Goal: Task Accomplishment & Management: Manage account settings

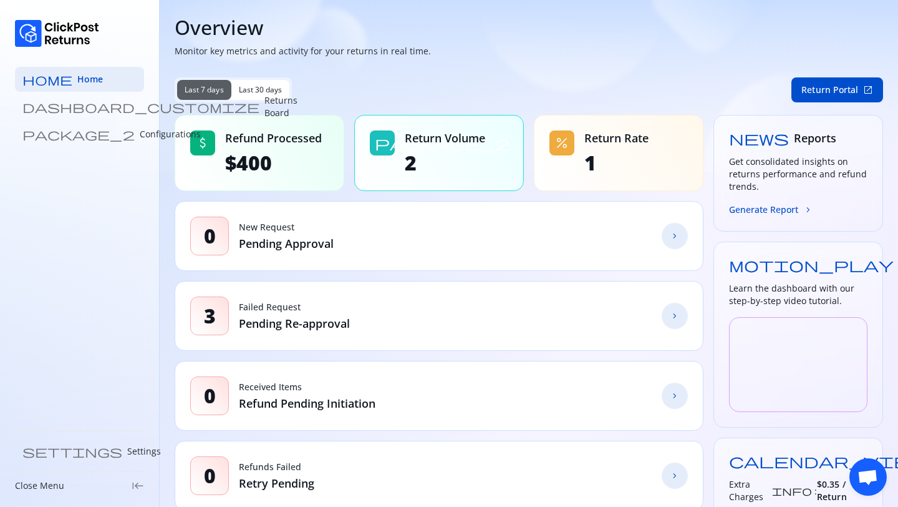
click at [73, 147] on div "home Home dashboard_customize Returns Board package_2 Configurations settings S…" at bounding box center [80, 253] width 160 height 507
click at [140, 130] on p "Configurations" at bounding box center [170, 134] width 61 height 12
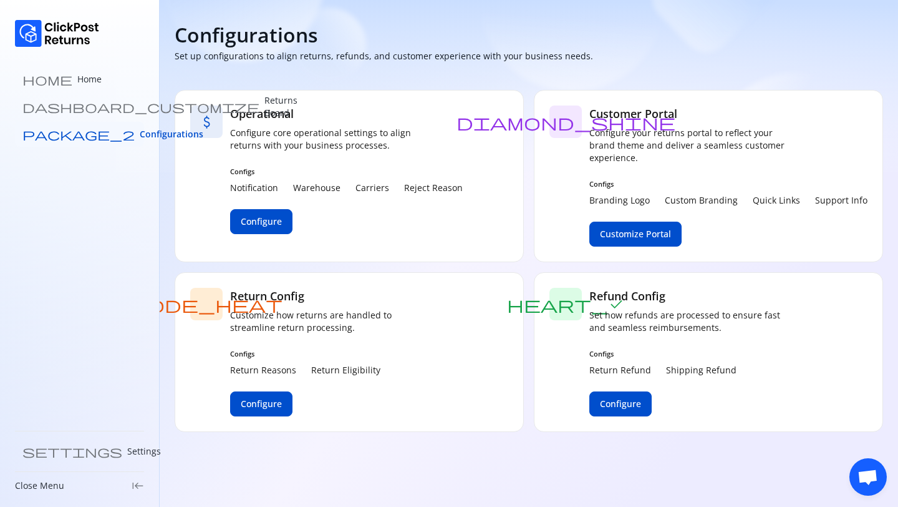
click at [104, 143] on link "package_2 Configurations" at bounding box center [79, 134] width 129 height 25
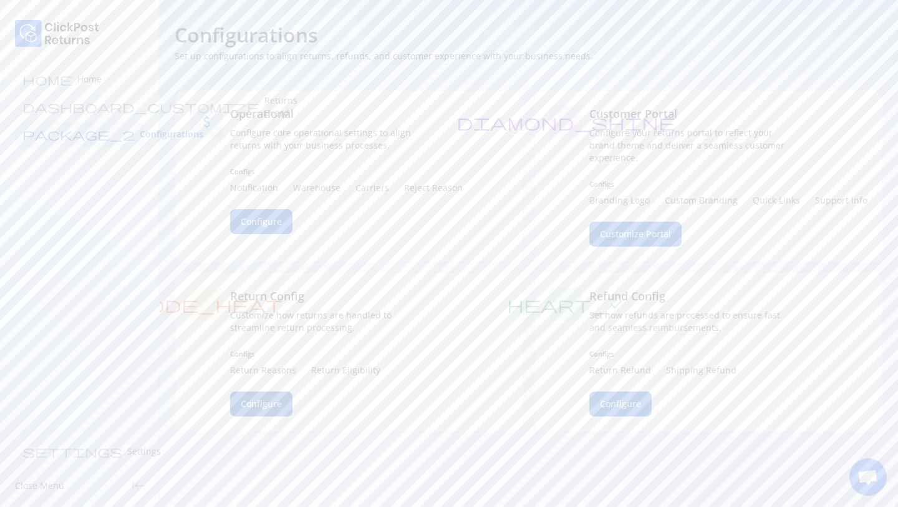
click at [258, 404] on span "Configure" at bounding box center [261, 403] width 41 height 12
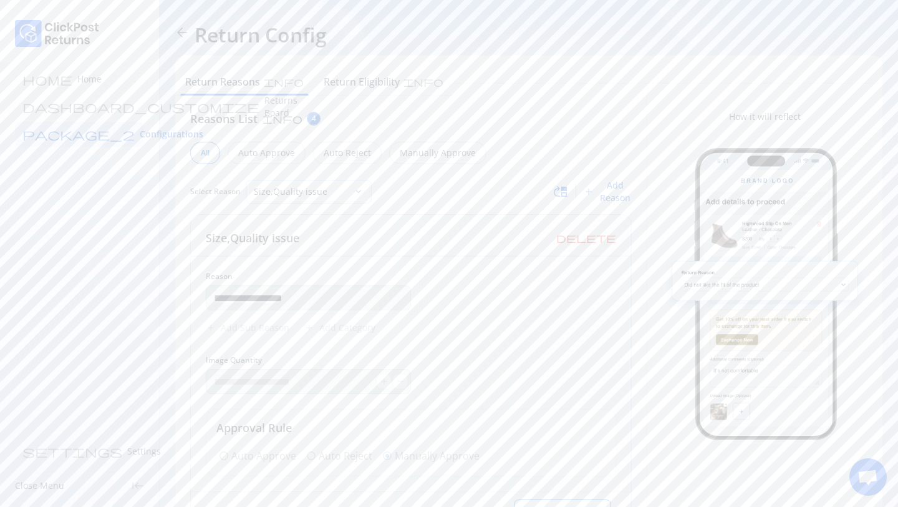
click at [275, 195] on p "Size,Quality issue" at bounding box center [301, 191] width 95 height 12
click at [275, 196] on p "Size,Quality issue" at bounding box center [301, 191] width 95 height 12
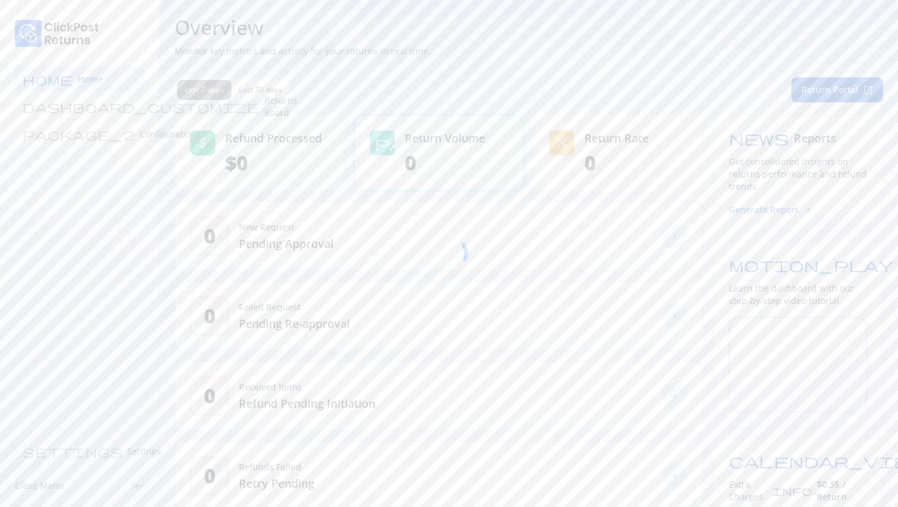
click at [140, 132] on p "Configurations" at bounding box center [170, 134] width 61 height 12
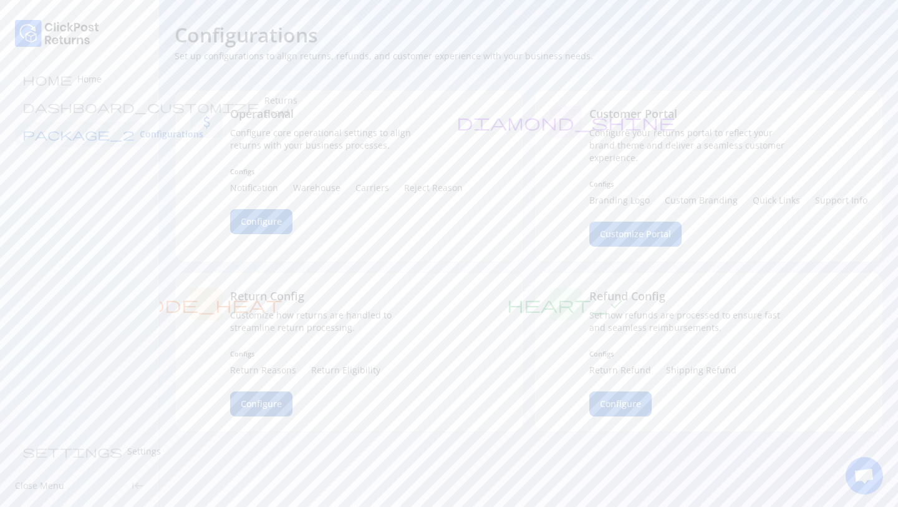
click at [246, 405] on span "Configure" at bounding box center [261, 403] width 41 height 12
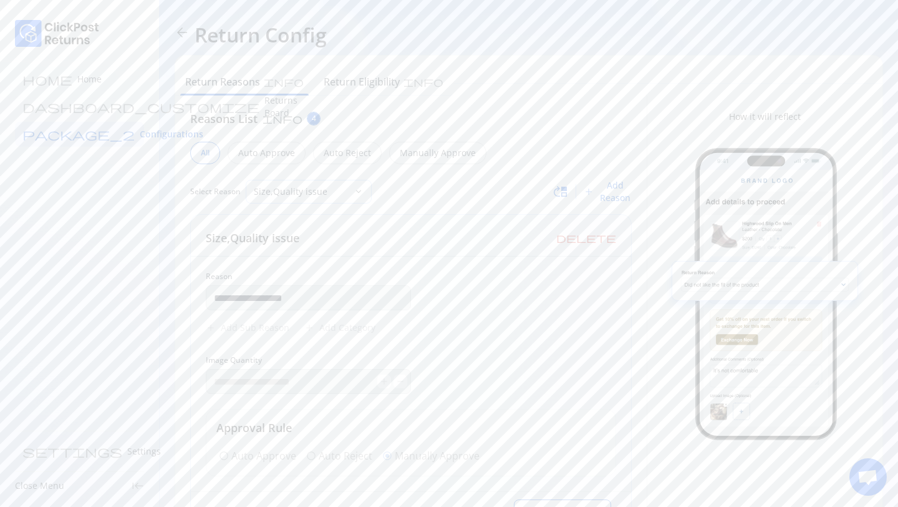
click at [285, 188] on p "Size,Quality issue" at bounding box center [301, 191] width 95 height 12
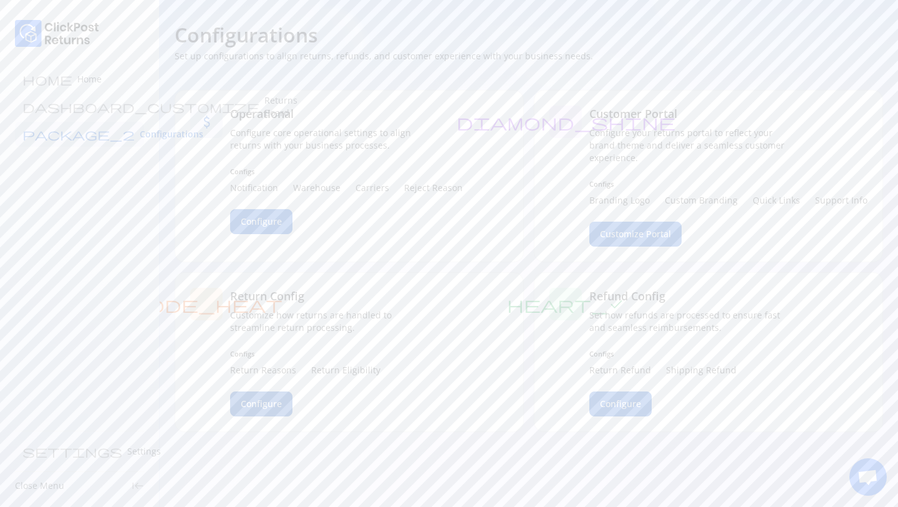
click at [248, 396] on button "Configure" at bounding box center [261, 403] width 62 height 25
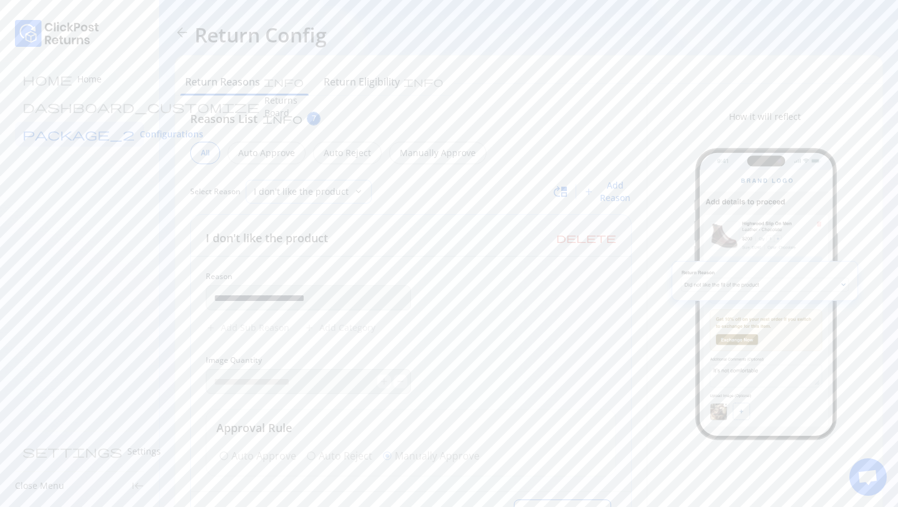
click at [319, 201] on div "I don't like the product" at bounding box center [299, 191] width 107 height 22
click at [470, 110] on div "Reasons List info 7" at bounding box center [411, 118] width 442 height 16
click at [140, 132] on span "Configurations" at bounding box center [172, 134] width 64 height 12
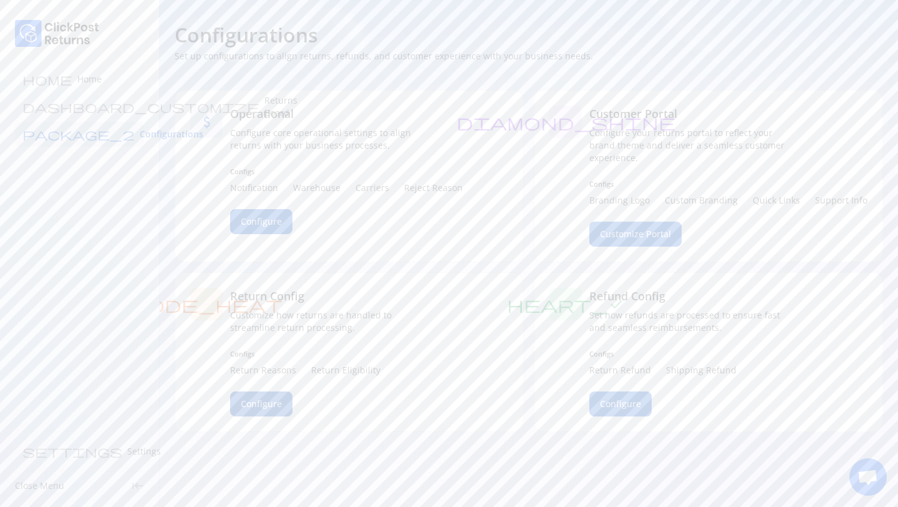
click at [271, 396] on button "Configure" at bounding box center [261, 403] width 62 height 25
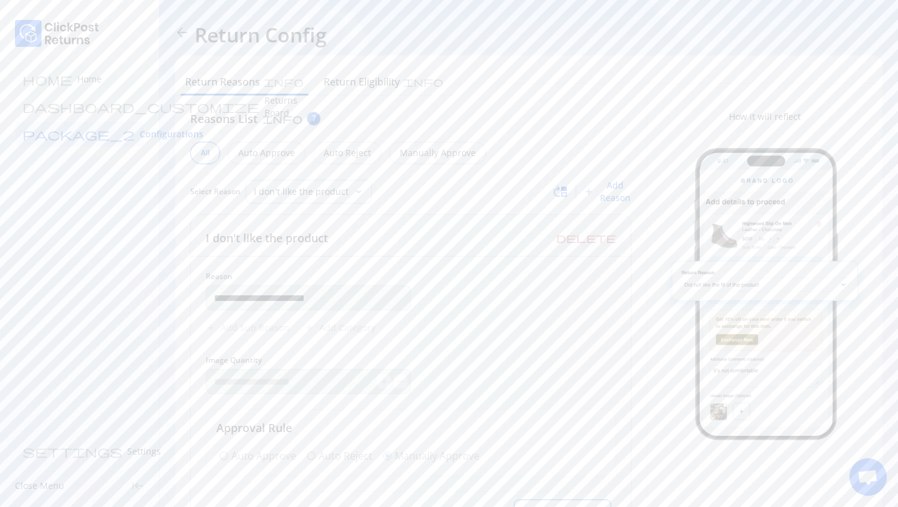
click at [297, 193] on p "I don't like the product" at bounding box center [301, 191] width 95 height 12
click at [343, 240] on div "Product quality not as expected (material/print/construction quality)" at bounding box center [372, 249] width 364 height 25
type input "**********"
type input "*"
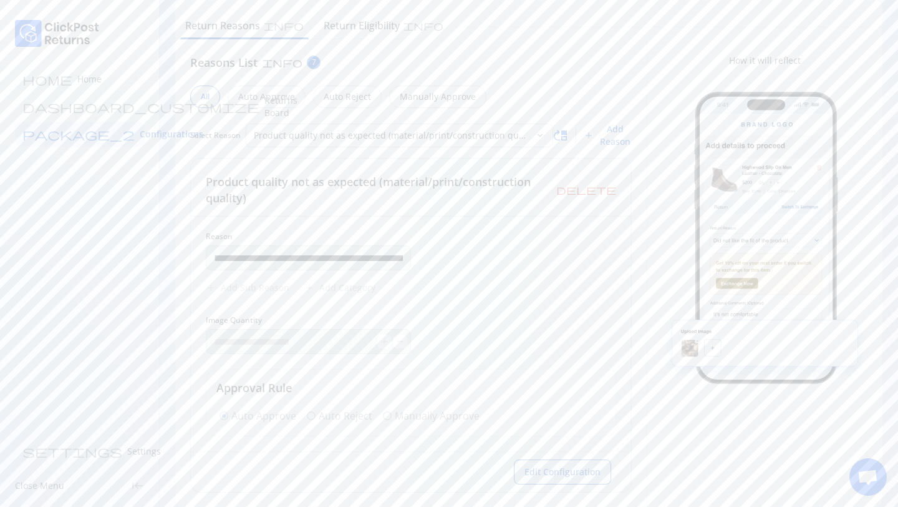
click at [544, 465] on span "Edit Configuration" at bounding box center [563, 471] width 76 height 12
click at [226, 22] on h6 "Return Reasons" at bounding box center [222, 25] width 75 height 15
click at [140, 135] on span "Configurations" at bounding box center [172, 134] width 64 height 12
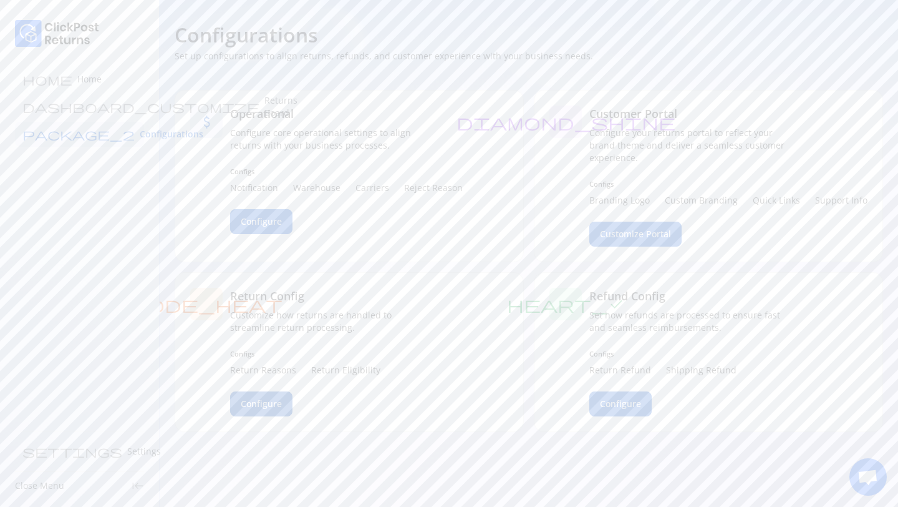
click at [258, 408] on span "Configure" at bounding box center [261, 403] width 41 height 12
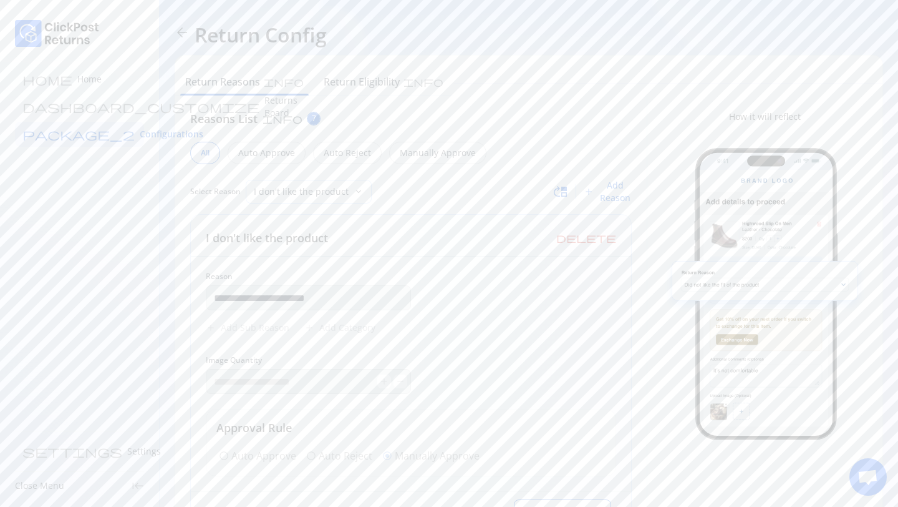
click at [331, 193] on p "I don't like the product" at bounding box center [301, 191] width 95 height 12
click at [280, 228] on p "I don't like the product" at bounding box center [372, 226] width 349 height 12
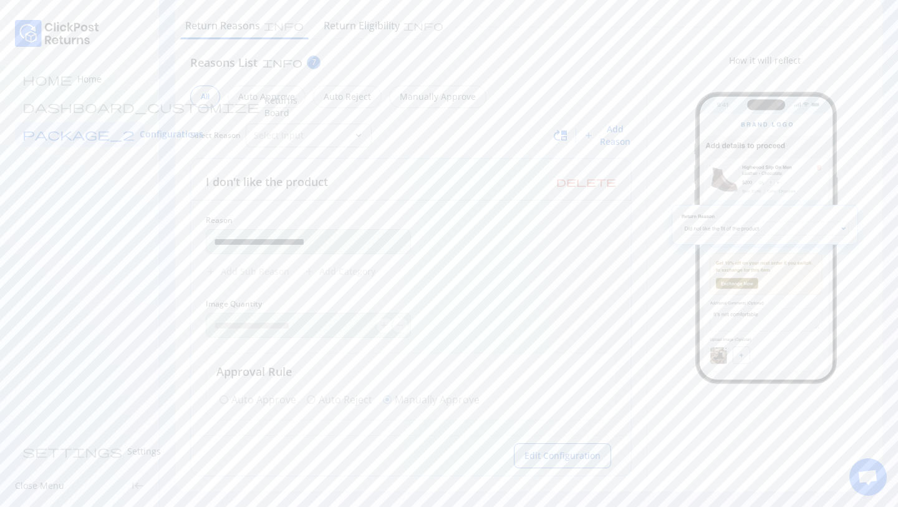
click at [585, 461] on span "Edit Configuration" at bounding box center [563, 455] width 76 height 12
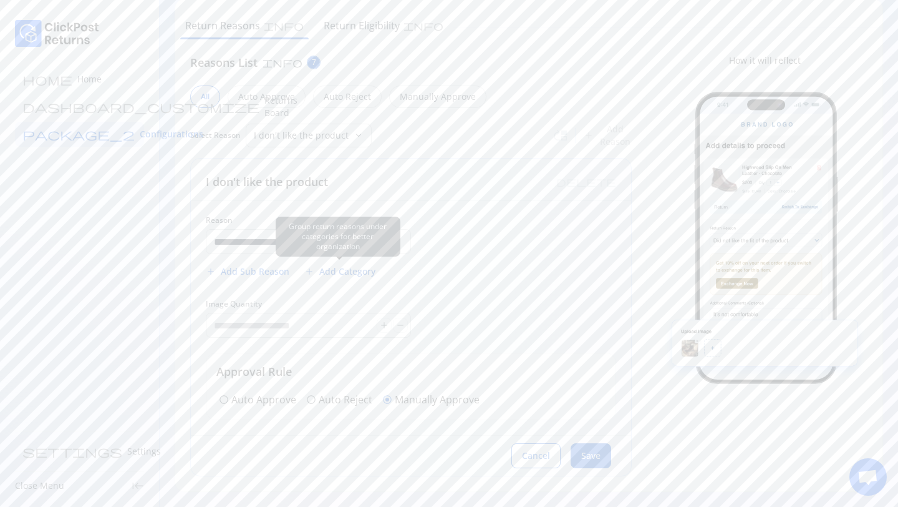
click at [356, 271] on span "Add Category" at bounding box center [347, 271] width 56 height 12
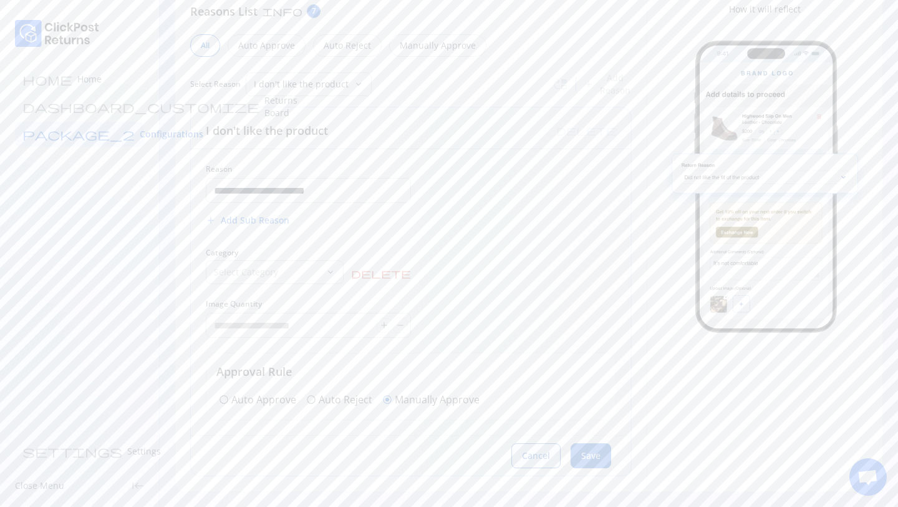
click at [540, 448] on button "Cancel" at bounding box center [536, 455] width 49 height 25
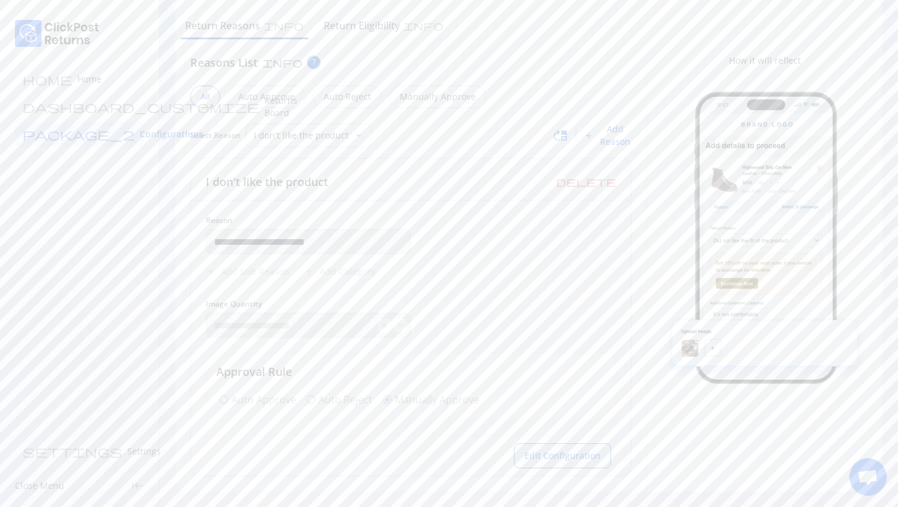
click at [541, 457] on span "Edit Configuration" at bounding box center [563, 455] width 76 height 12
click at [532, 467] on button "Cancel" at bounding box center [536, 455] width 49 height 25
click at [561, 139] on span "move_up" at bounding box center [560, 135] width 15 height 15
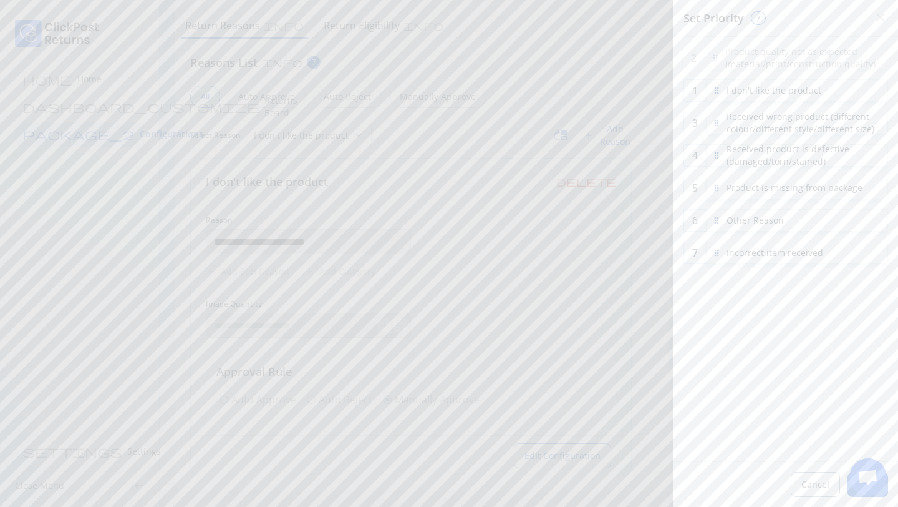
drag, startPoint x: 719, startPoint y: 90, endPoint x: 719, endPoint y: 58, distance: 32.4
click at [719, 58] on div at bounding box center [716, 58] width 10 height 10
drag, startPoint x: 865, startPoint y: 478, endPoint x: 705, endPoint y: 478, distance: 159.7
click at [705, 450] on body "**********" at bounding box center [449, 197] width 898 height 507
click at [870, 489] on span "Save" at bounding box center [867, 484] width 19 height 12
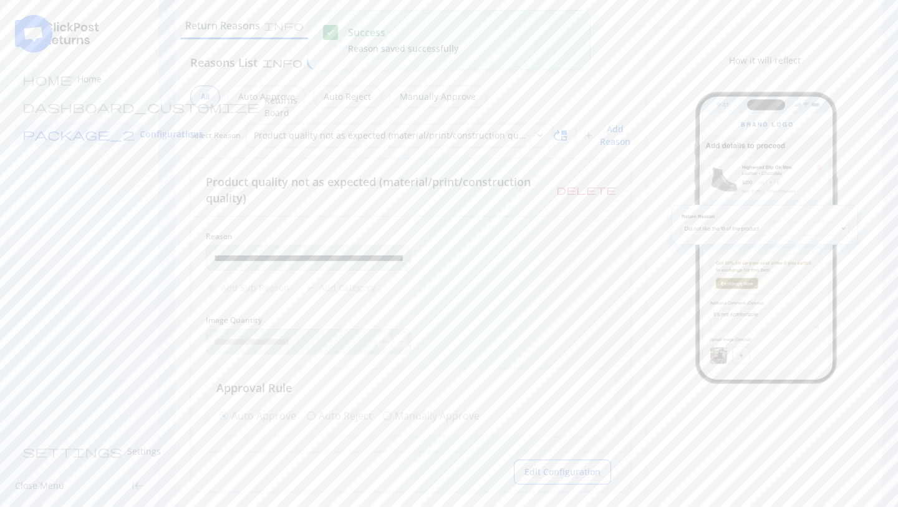
scroll to position [0, 0]
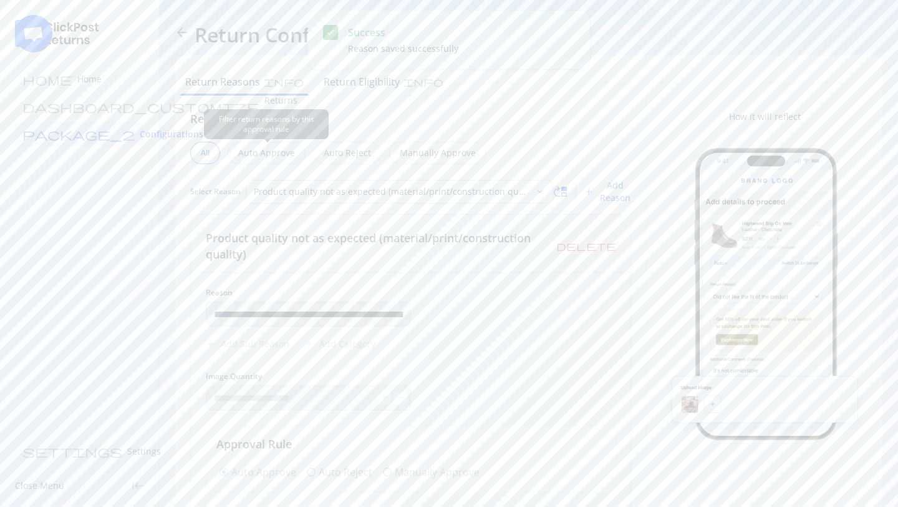
click at [280, 152] on p "Auto Approve" at bounding box center [266, 153] width 57 height 12
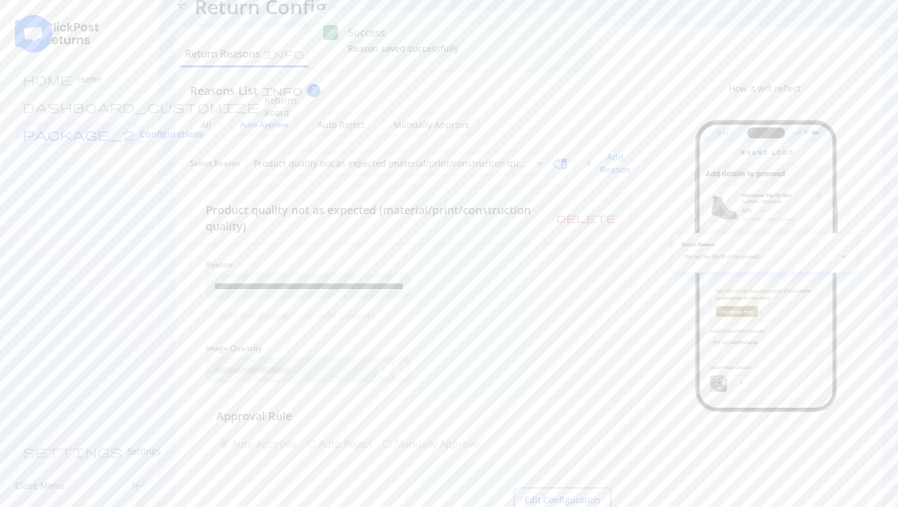
scroll to position [56, 0]
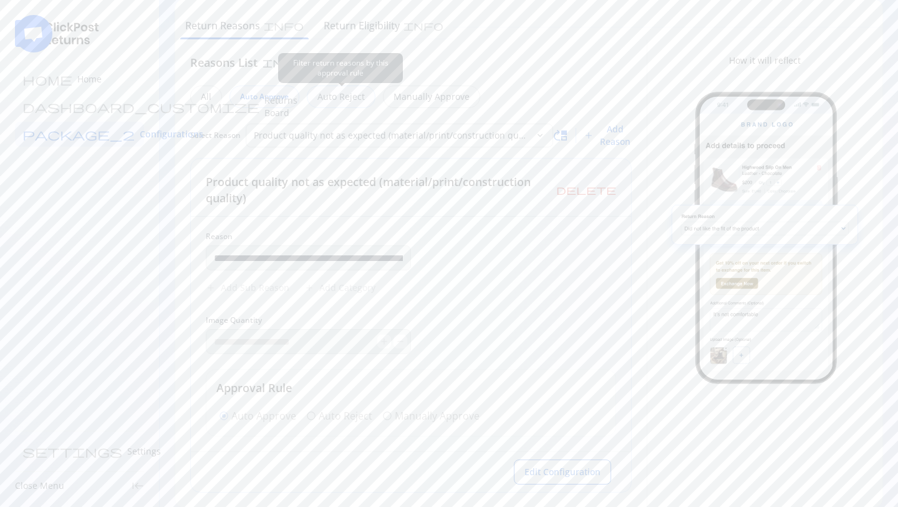
click at [341, 100] on p "Auto Reject" at bounding box center [341, 96] width 47 height 12
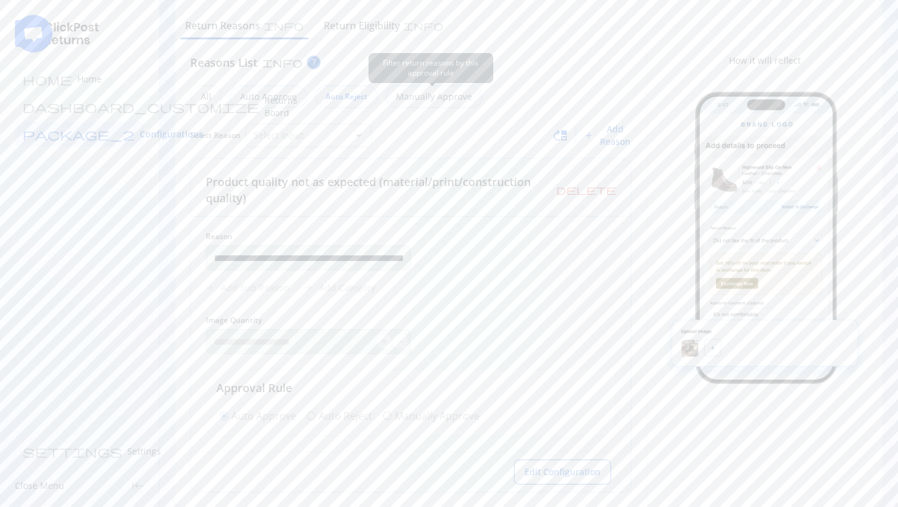
click at [437, 94] on p "Manually Approve" at bounding box center [434, 96] width 76 height 12
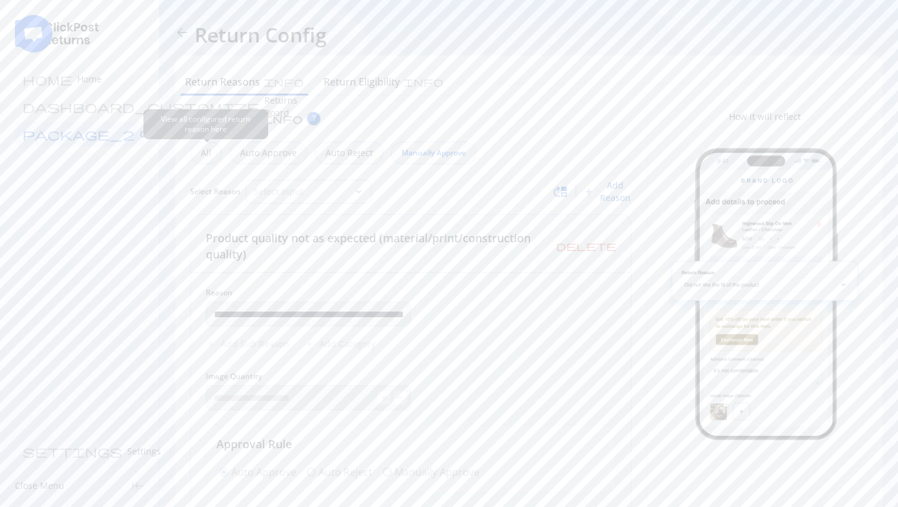
click at [207, 151] on p "All" at bounding box center [206, 153] width 11 height 12
click at [614, 193] on span "Add Reason" at bounding box center [615, 191] width 33 height 25
type input "*"
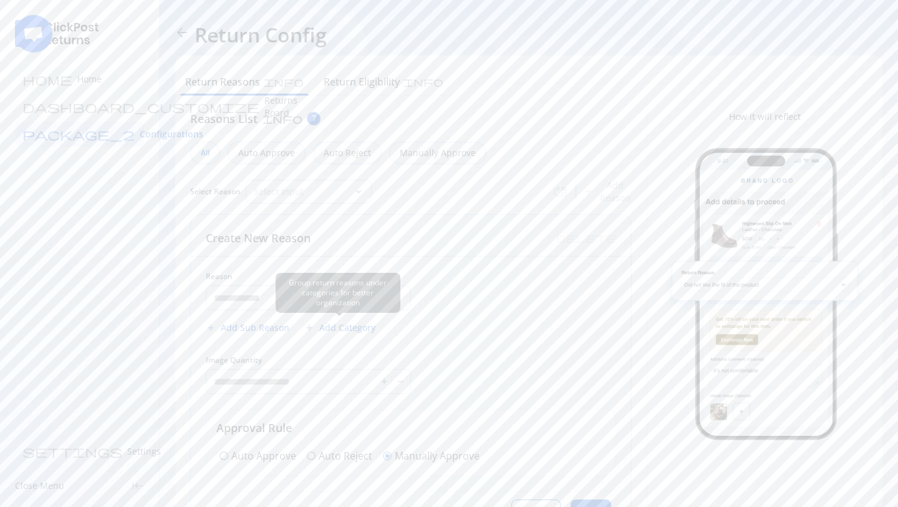
scroll to position [56, 0]
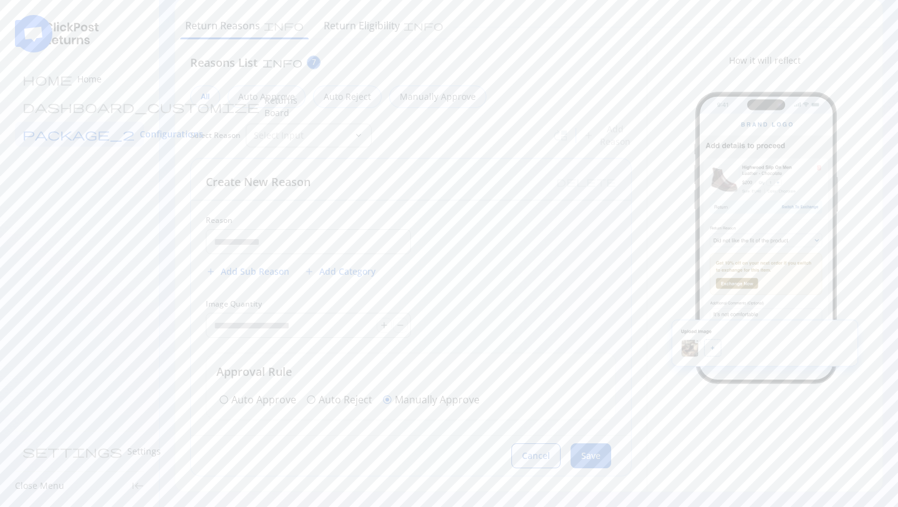
click at [529, 449] on button "Cancel" at bounding box center [536, 455] width 49 height 25
type input "**********"
type input "*"
click at [338, 9] on div "Return Reasons info Return Eligibility info" at bounding box center [528, 19] width 707 height 40
click at [338, 37] on div "Return Eligibility info" at bounding box center [384, 26] width 140 height 25
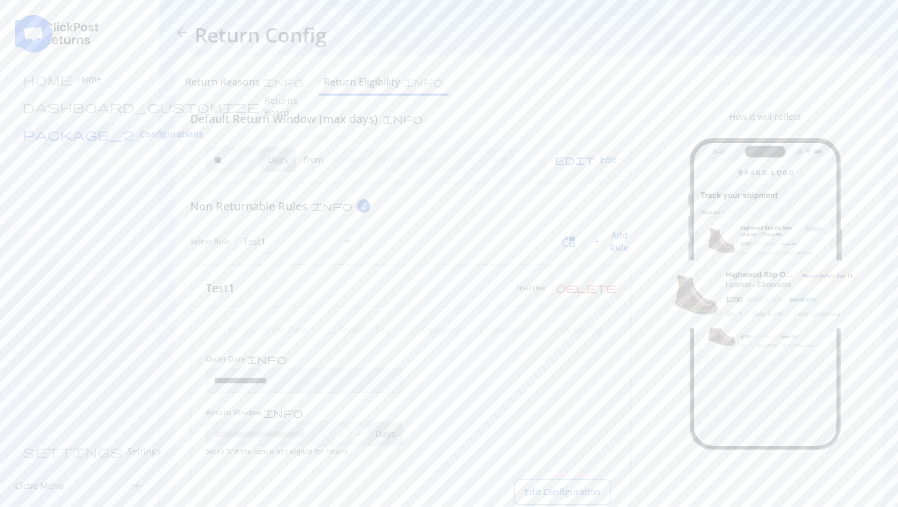
click at [607, 157] on span "Edit" at bounding box center [608, 159] width 16 height 12
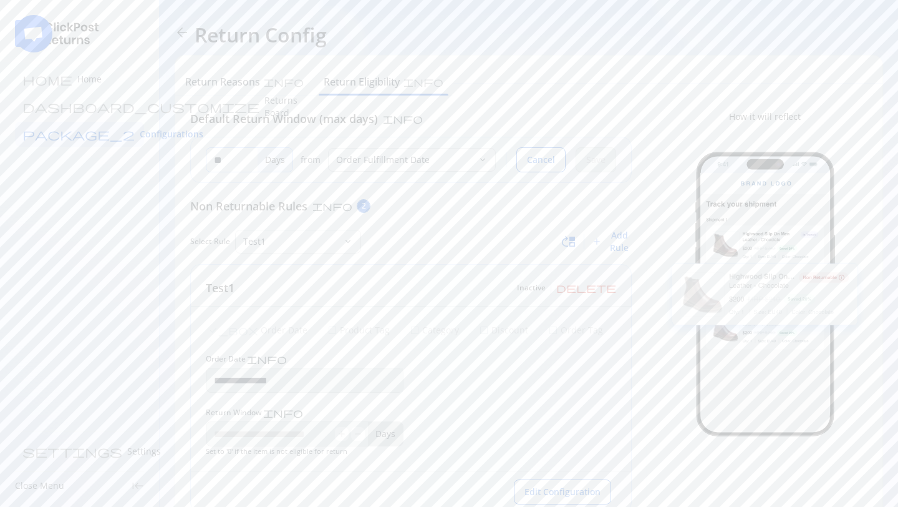
drag, startPoint x: 213, startPoint y: 161, endPoint x: 233, endPoint y: 160, distance: 20.6
click at [233, 160] on input "**" at bounding box center [232, 160] width 51 height 24
click at [550, 154] on span "Cancel" at bounding box center [541, 159] width 28 height 12
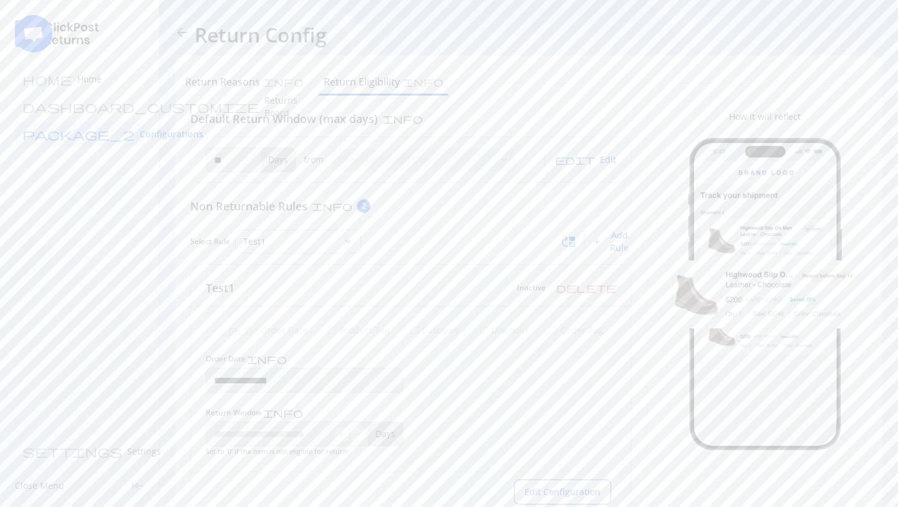
click at [605, 160] on span "Edit" at bounding box center [608, 159] width 16 height 12
click at [550, 153] on span "Cancel" at bounding box center [541, 159] width 28 height 12
click at [601, 163] on span "Edit" at bounding box center [608, 159] width 16 height 12
drag, startPoint x: 241, startPoint y: 162, endPoint x: 150, endPoint y: 162, distance: 90.5
click at [150, 162] on div "**********" at bounding box center [449, 271] width 898 height 543
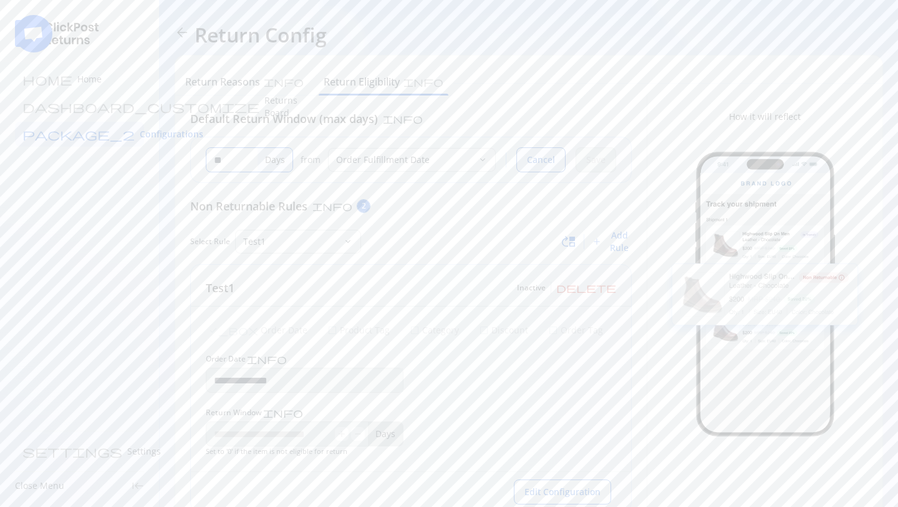
click at [540, 154] on span "Cancel" at bounding box center [541, 159] width 28 height 12
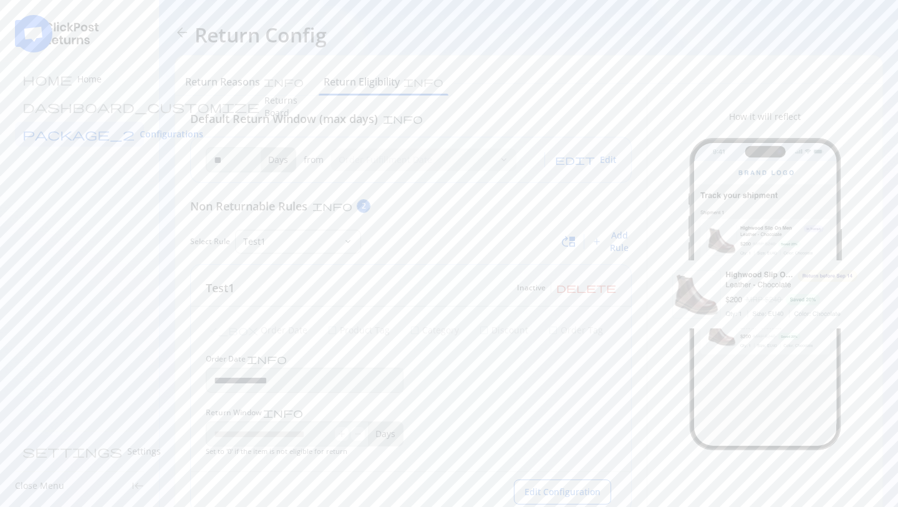
click at [621, 246] on span "Add Rule" at bounding box center [619, 241] width 25 height 25
type input "*"
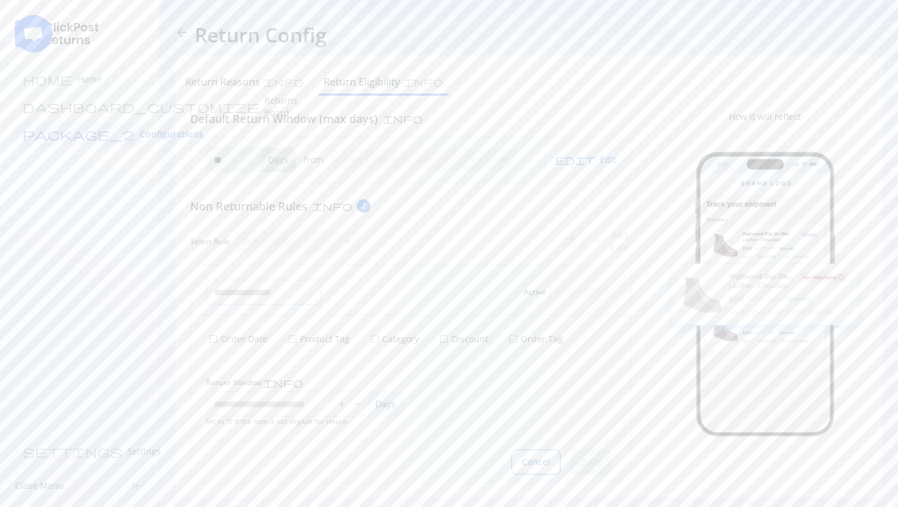
click at [258, 297] on input "text" at bounding box center [264, 292] width 115 height 24
type input "*****"
drag, startPoint x: 203, startPoint y: 333, endPoint x: 525, endPoint y: 341, distance: 322.7
click at [525, 341] on div "check_box_outline_blank Order Date check_box_outline_blank Product Tag check_bo…" at bounding box center [411, 378] width 440 height 126
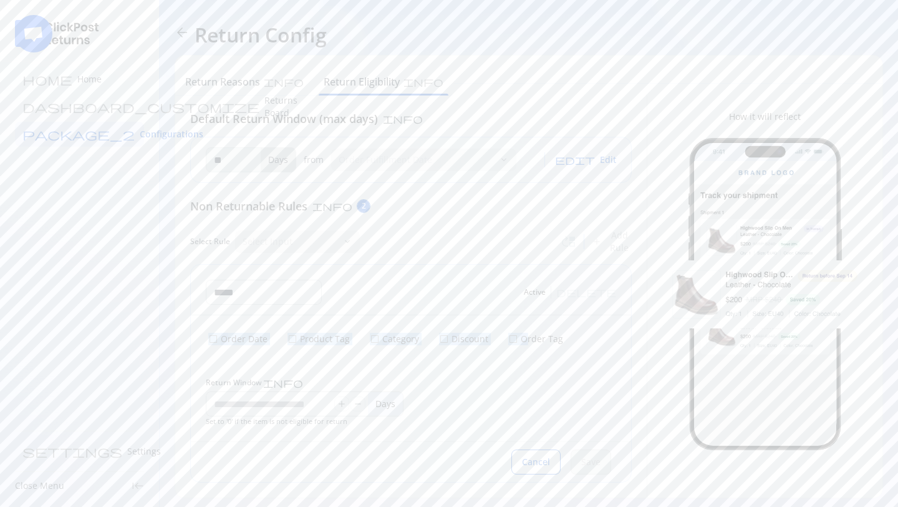
click at [322, 346] on button "check_box_outline_blank Product Tag" at bounding box center [318, 338] width 67 height 17
click at [414, 351] on div "check_box_outline_blank Order Date check_box Product Tag check_box_outline_blan…" at bounding box center [411, 398] width 440 height 167
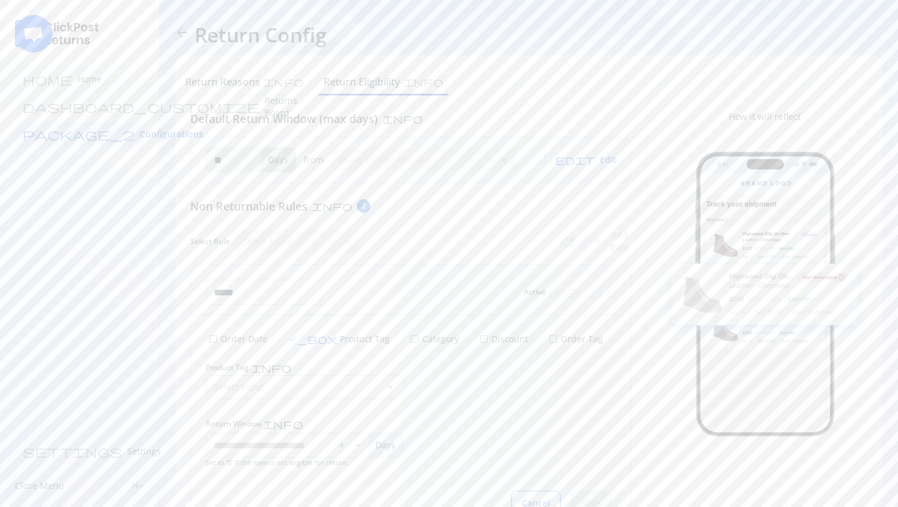
click at [420, 341] on p "Category" at bounding box center [439, 339] width 39 height 12
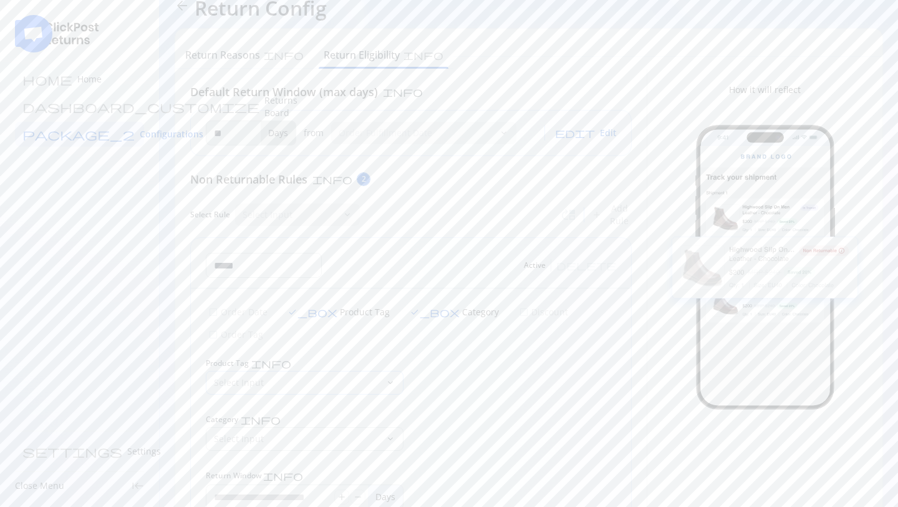
scroll to position [61, 0]
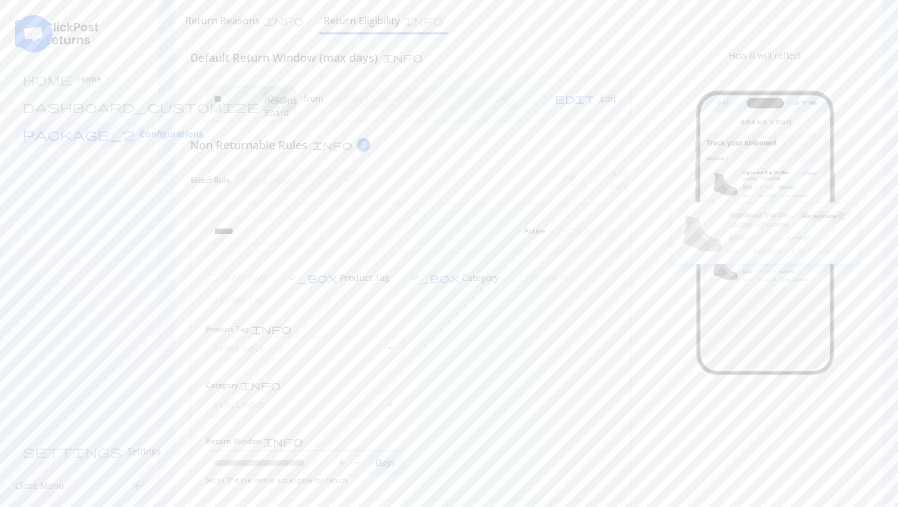
click at [282, 342] on p "Select Input" at bounding box center [297, 348] width 167 height 12
click at [243, 364] on p "men" at bounding box center [316, 362] width 160 height 12
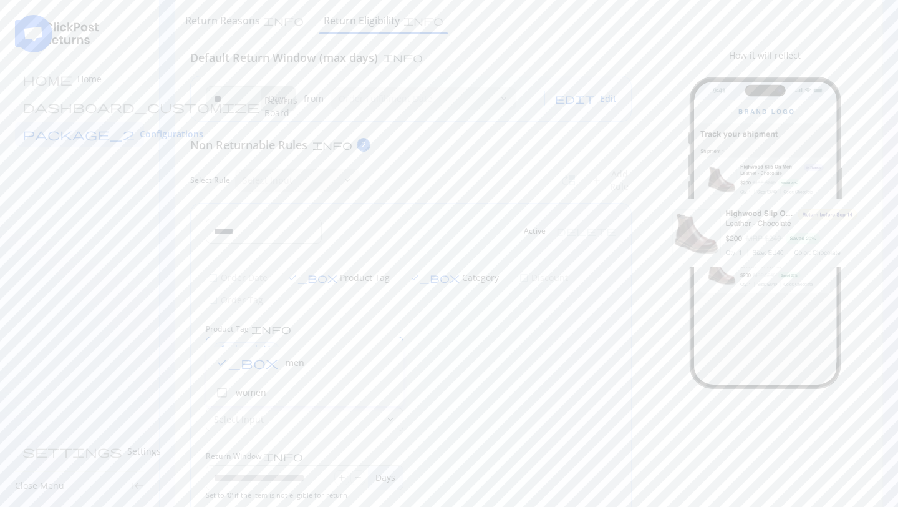
click at [477, 365] on div "men close" at bounding box center [411, 372] width 411 height 15
click at [460, 275] on p "Category" at bounding box center [479, 277] width 39 height 12
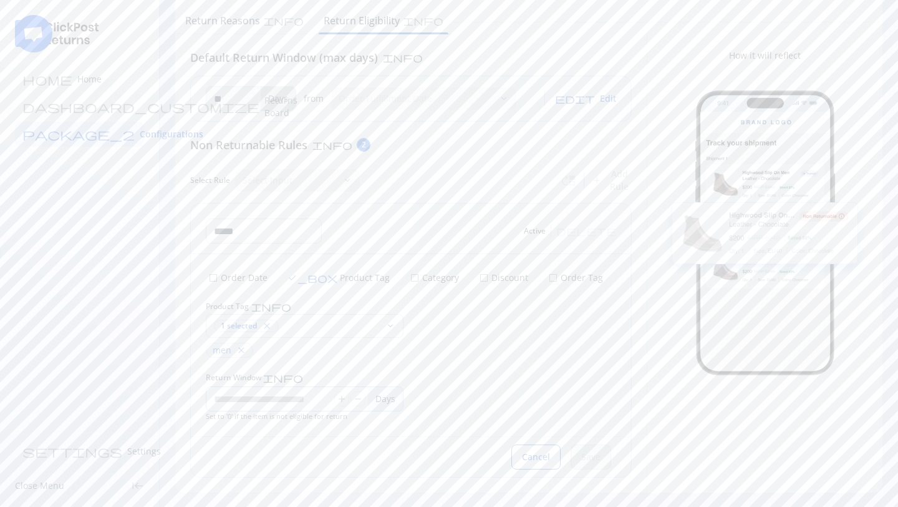
click at [284, 399] on input "*" at bounding box center [271, 399] width 128 height 24
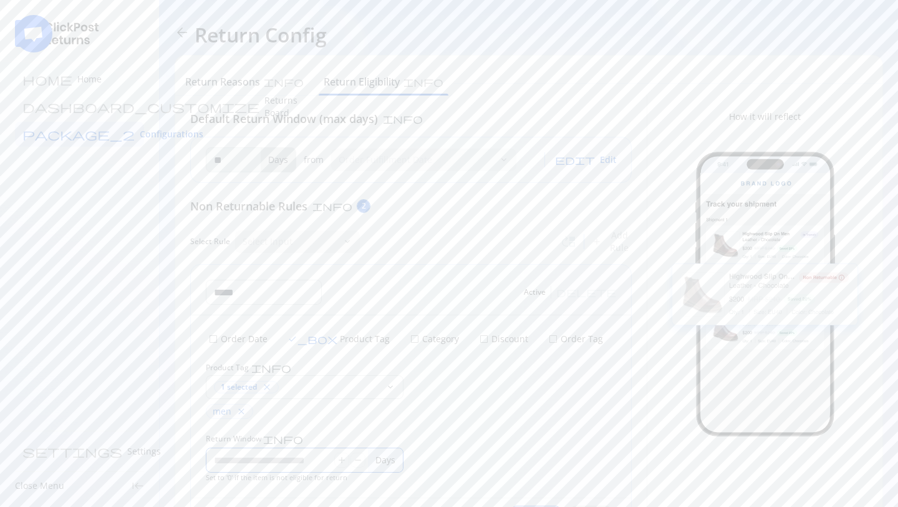
scroll to position [62, 0]
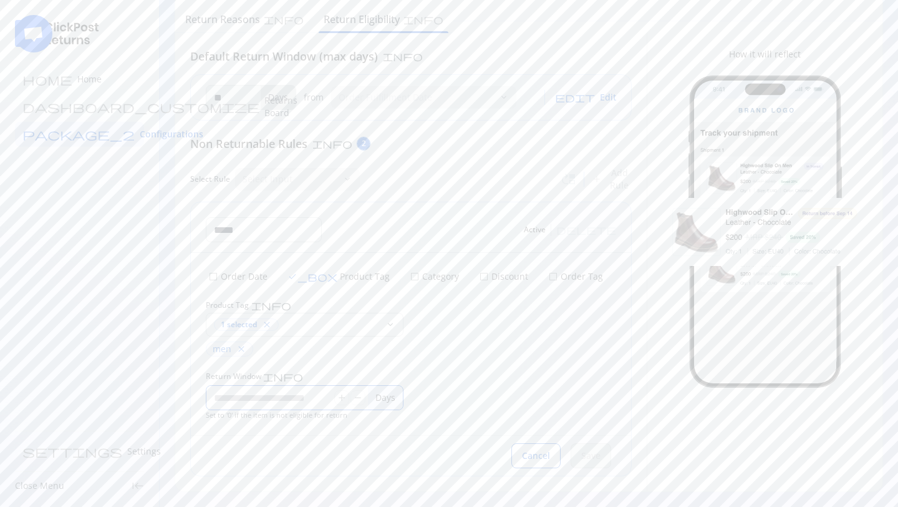
click at [592, 452] on div "Save" at bounding box center [591, 455] width 41 height 25
click at [256, 394] on input "*" at bounding box center [271, 398] width 128 height 24
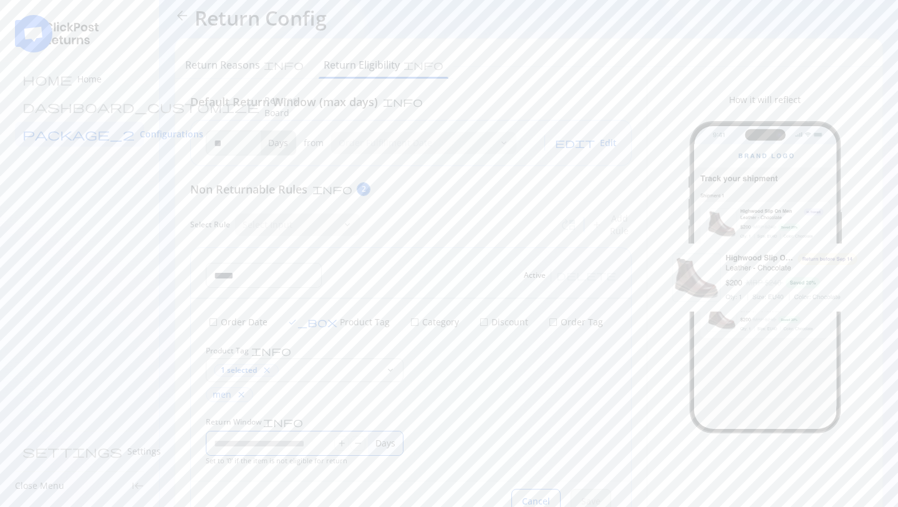
scroll to position [3, 0]
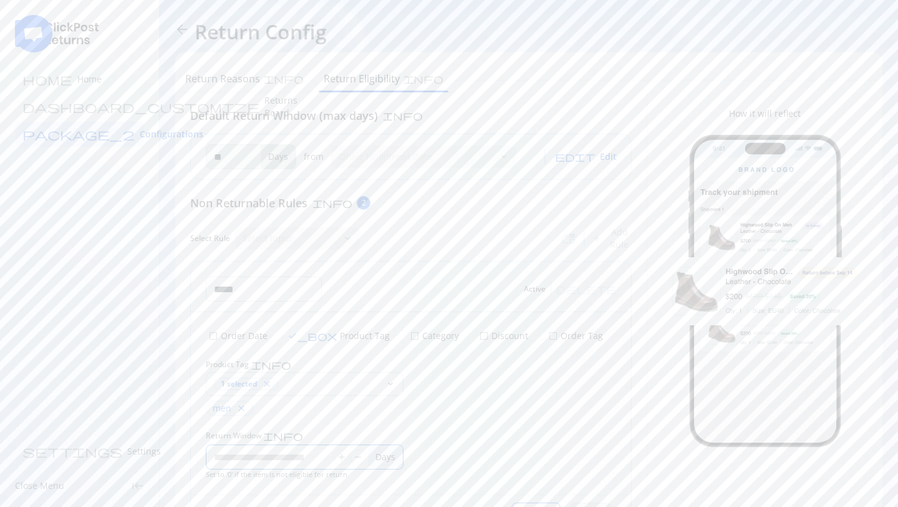
type input "**"
click at [229, 337] on p "Order Date" at bounding box center [242, 335] width 49 height 12
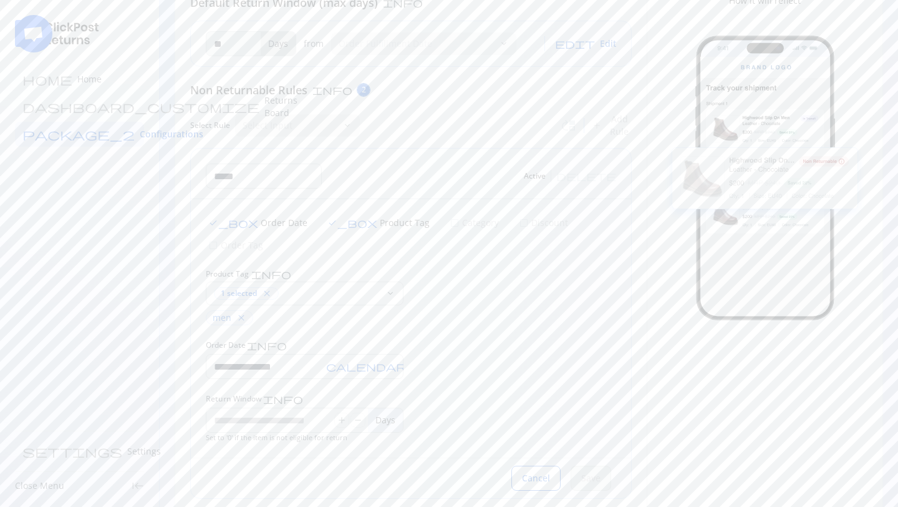
click at [546, 171] on span "Active" at bounding box center [535, 176] width 22 height 10
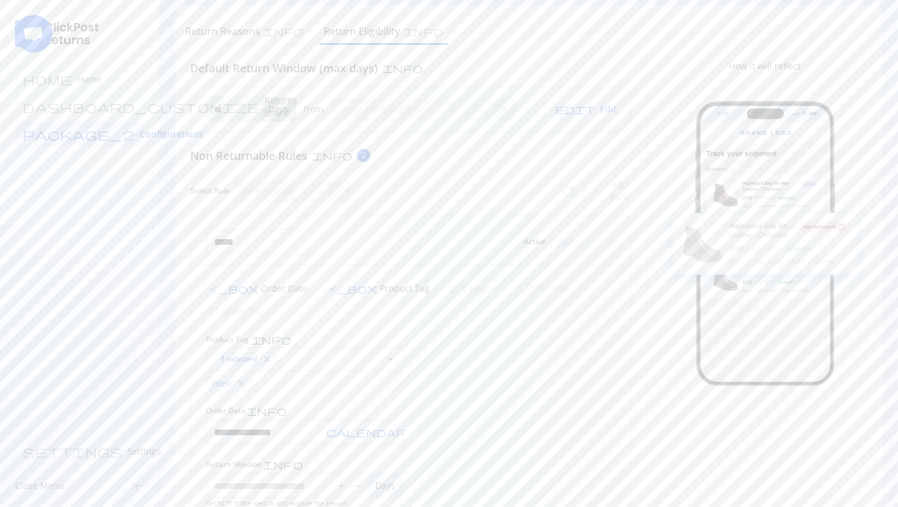
scroll to position [0, 0]
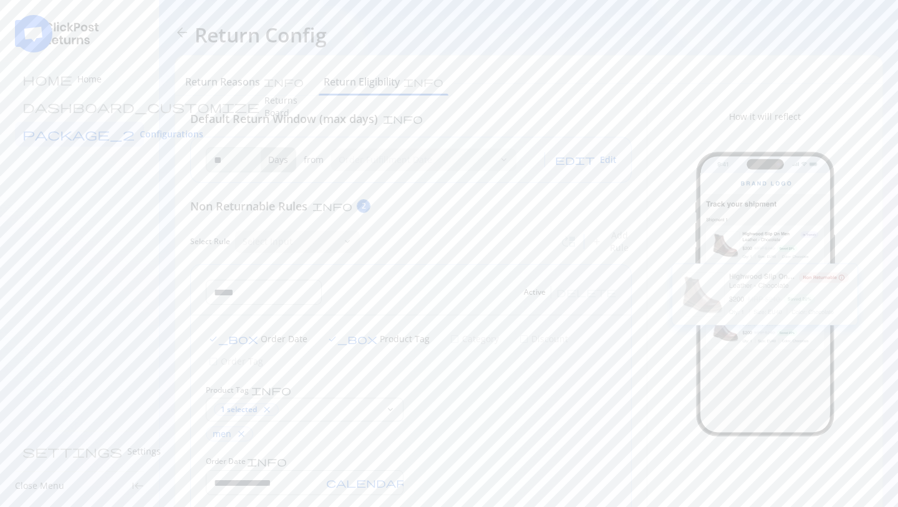
click at [307, 249] on div "Select Input" at bounding box center [288, 241] width 107 height 22
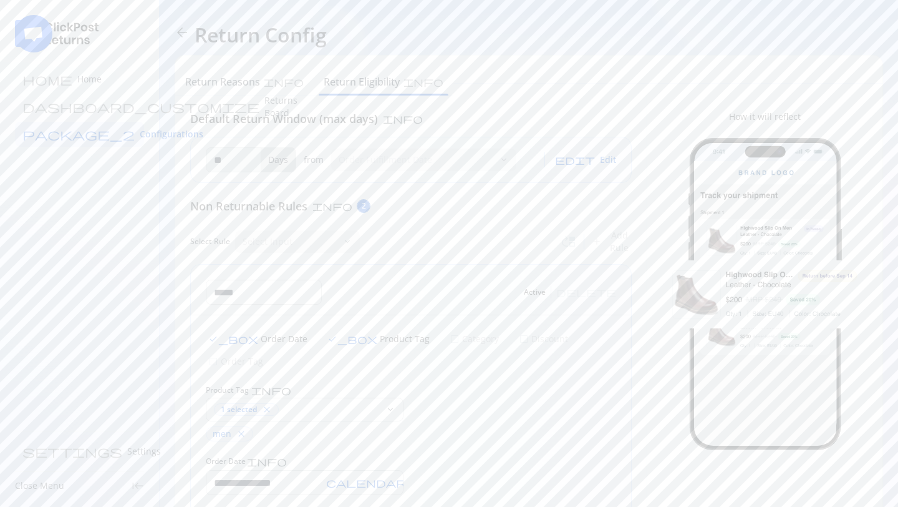
click at [488, 349] on div "**********" at bounding box center [411, 444] width 440 height 258
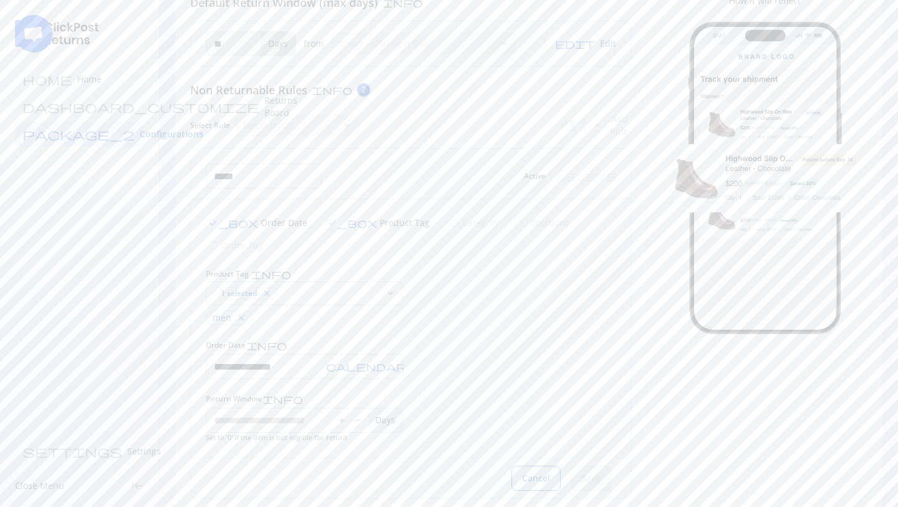
click at [530, 472] on span "Cancel" at bounding box center [536, 478] width 28 height 12
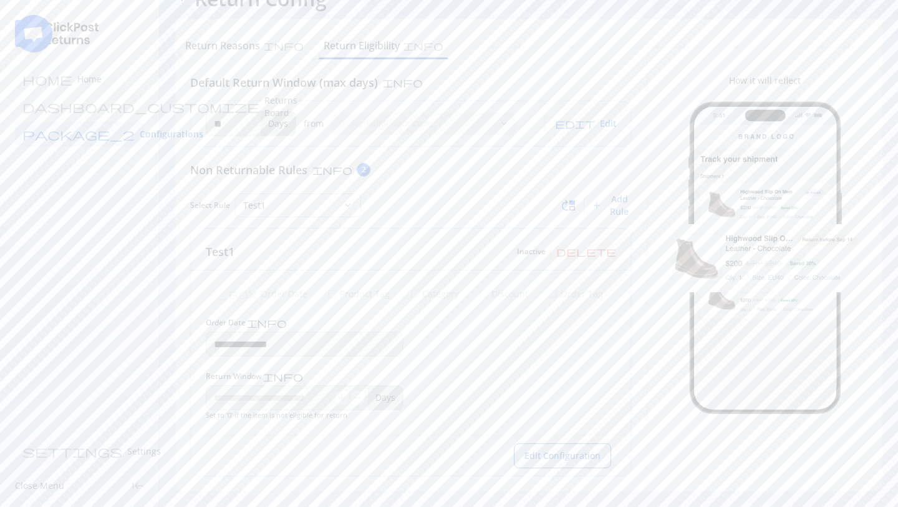
scroll to position [36, 0]
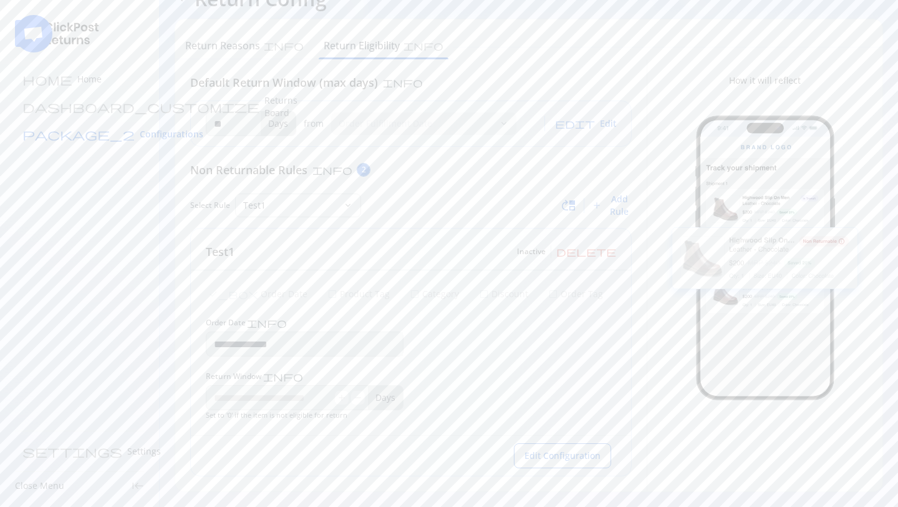
click at [140, 135] on span "Configurations" at bounding box center [172, 134] width 64 height 12
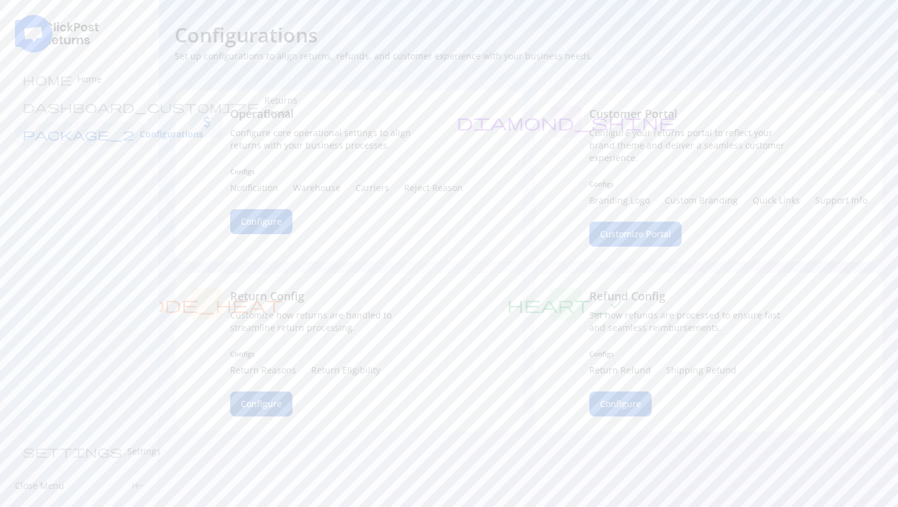
click at [258, 403] on span "Configure" at bounding box center [261, 403] width 41 height 12
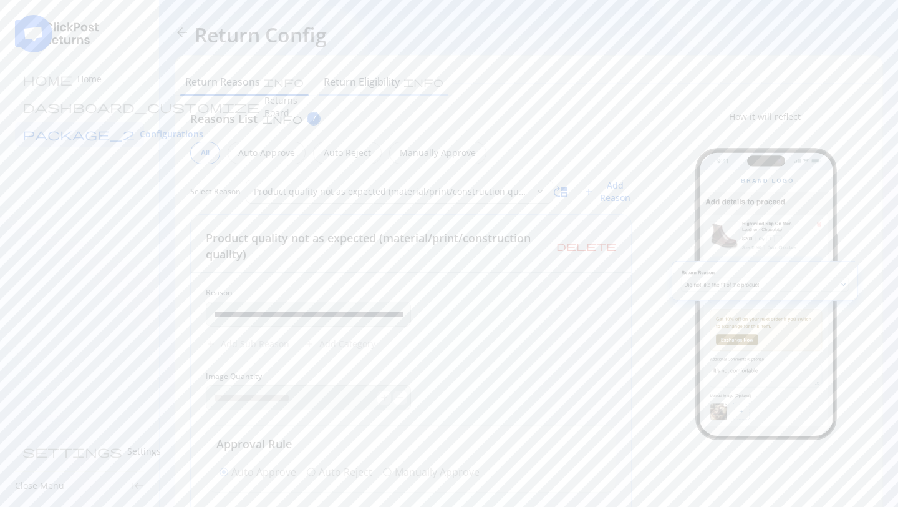
click at [324, 91] on div "Return Eligibility info" at bounding box center [384, 82] width 140 height 25
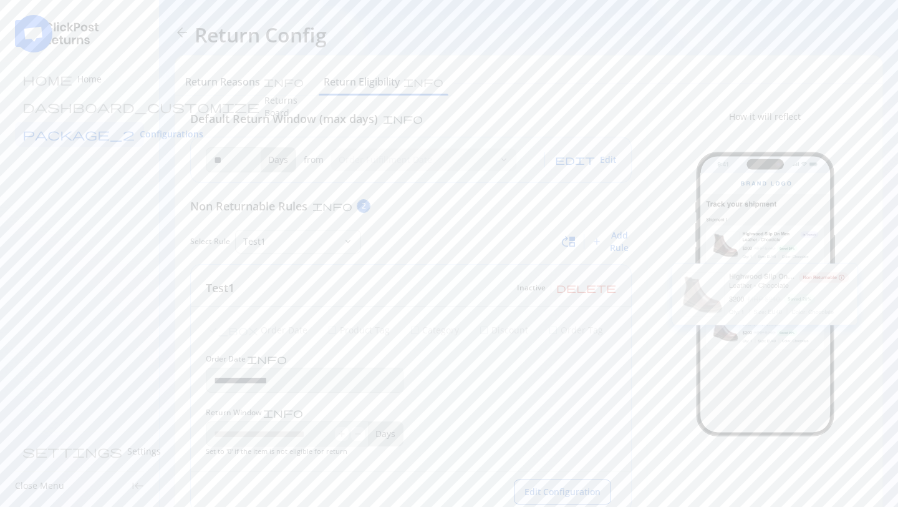
click at [562, 481] on button "Edit Configuration" at bounding box center [562, 491] width 97 height 25
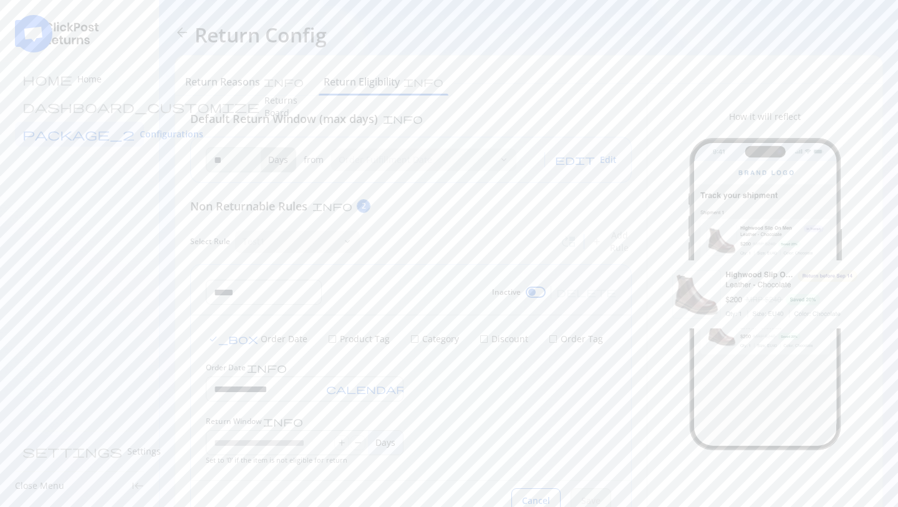
scroll to position [45, 0]
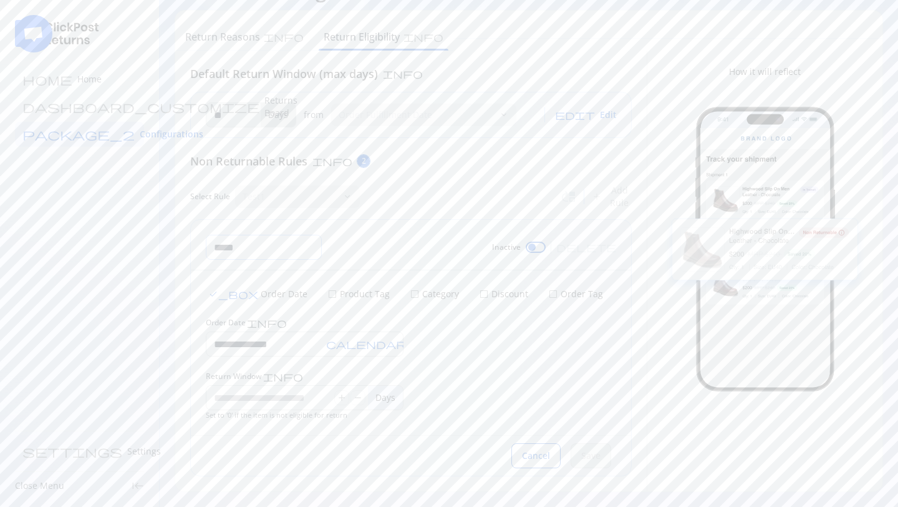
click at [294, 255] on input "*****" at bounding box center [264, 247] width 115 height 24
type input "****"
click at [258, 294] on p "Order Date" at bounding box center [282, 294] width 49 height 12
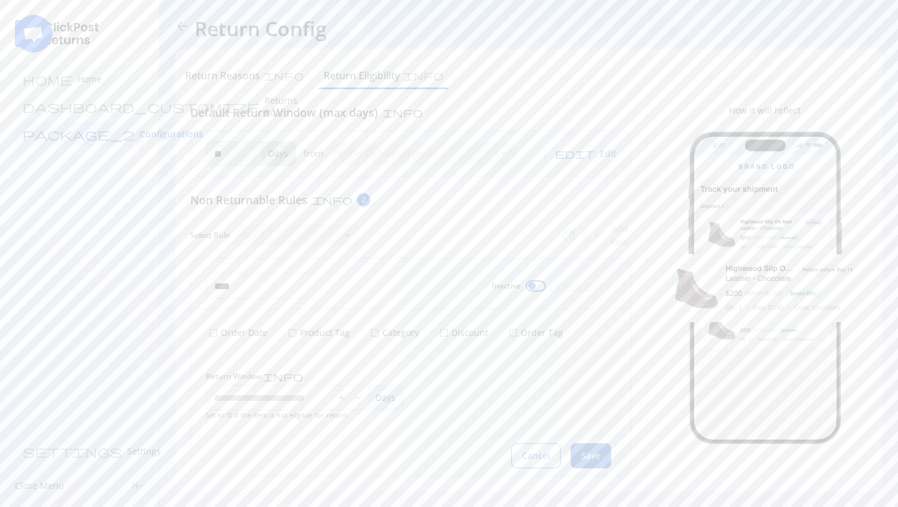
click at [235, 332] on p "Order Date" at bounding box center [242, 332] width 49 height 12
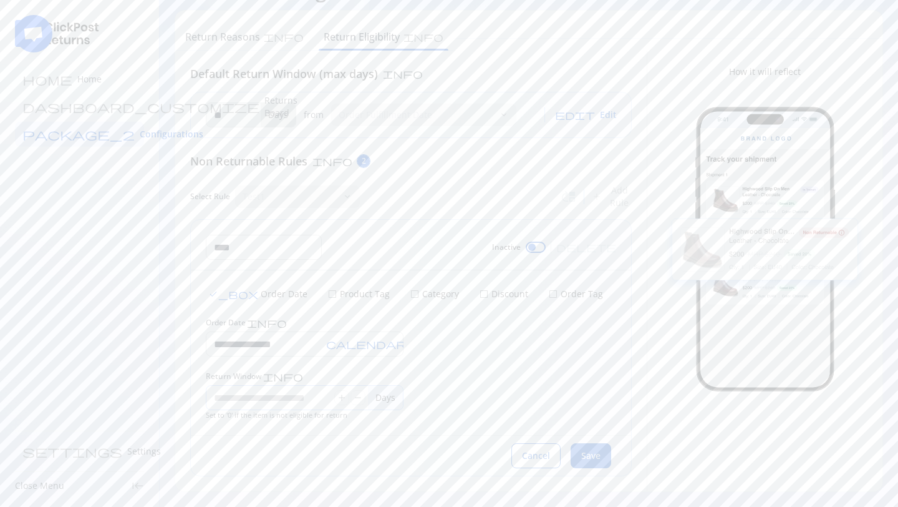
click at [243, 397] on input "Return Window info" at bounding box center [271, 398] width 128 height 24
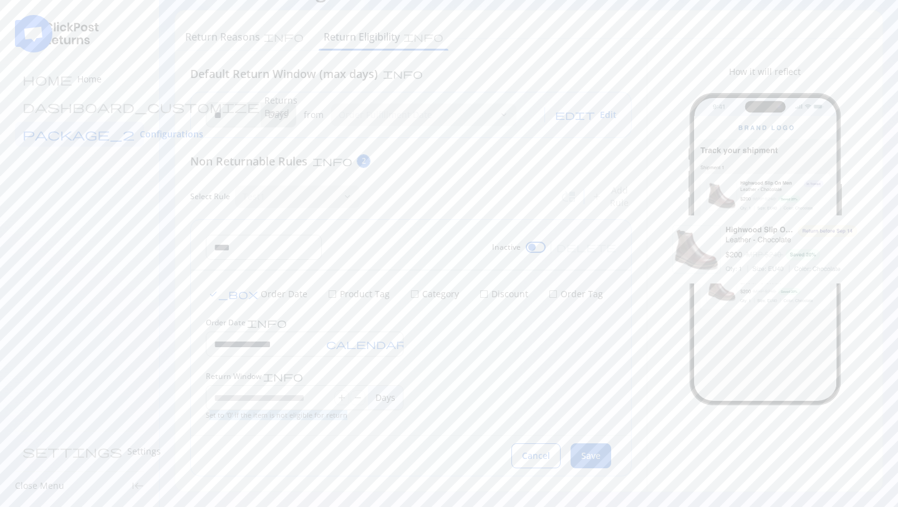
drag, startPoint x: 208, startPoint y: 419, endPoint x: 351, endPoint y: 418, distance: 142.3
click at [351, 418] on div "Return Window info * add remove Days Set to '0' if the item is not eligible for…" at bounding box center [308, 395] width 205 height 49
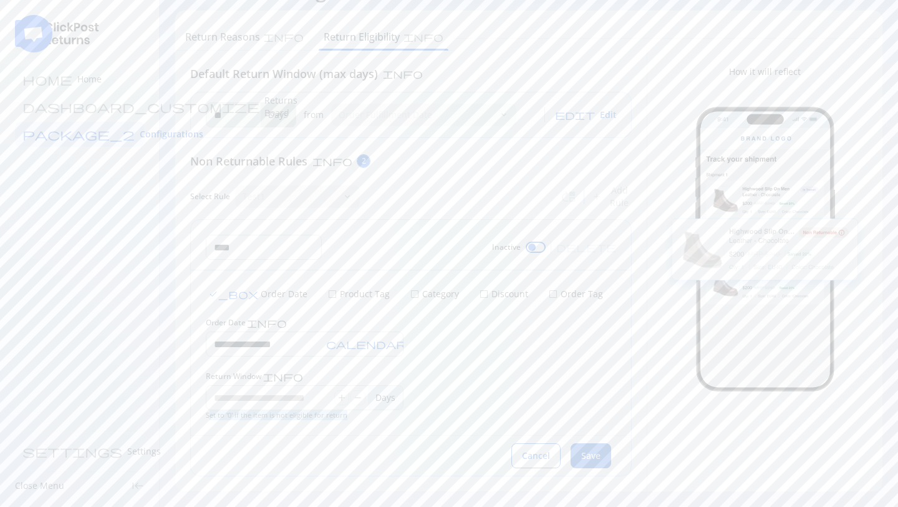
click at [338, 293] on p "Product Tag" at bounding box center [364, 294] width 52 height 12
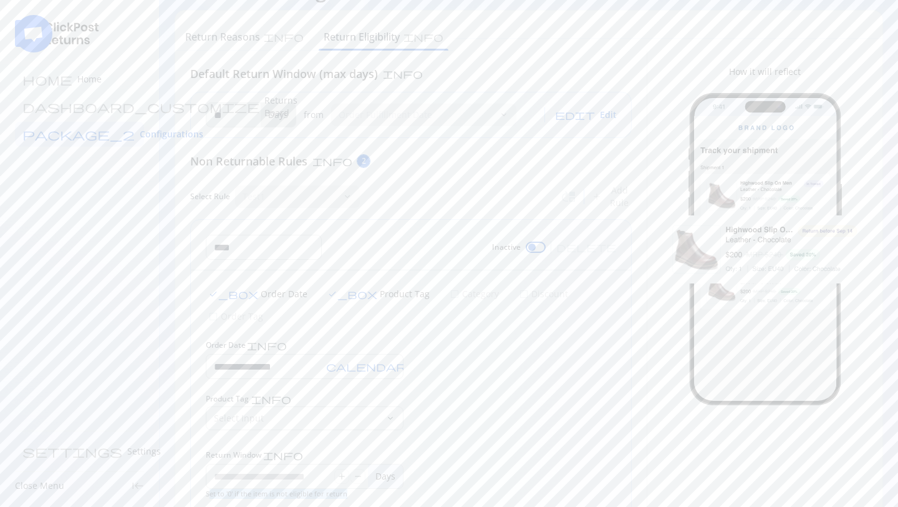
click at [215, 293] on span "check_box" at bounding box center [233, 294] width 50 height 10
click at [271, 336] on p "Select Input" at bounding box center [297, 342] width 167 height 12
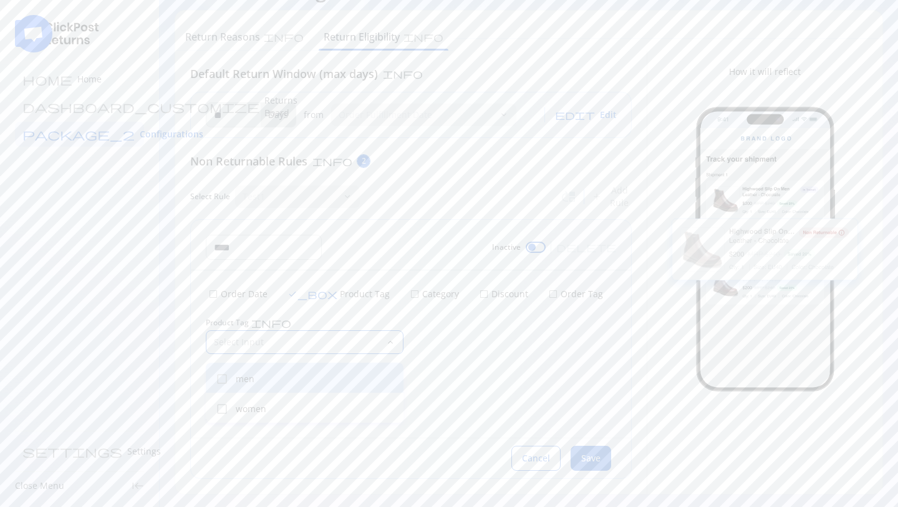
click at [266, 386] on div "check_box_outline_blank men" at bounding box center [305, 377] width 198 height 30
click at [483, 345] on div "Product Tag info 1 selected close keyboard_arrow_down men close" at bounding box center [411, 346] width 411 height 56
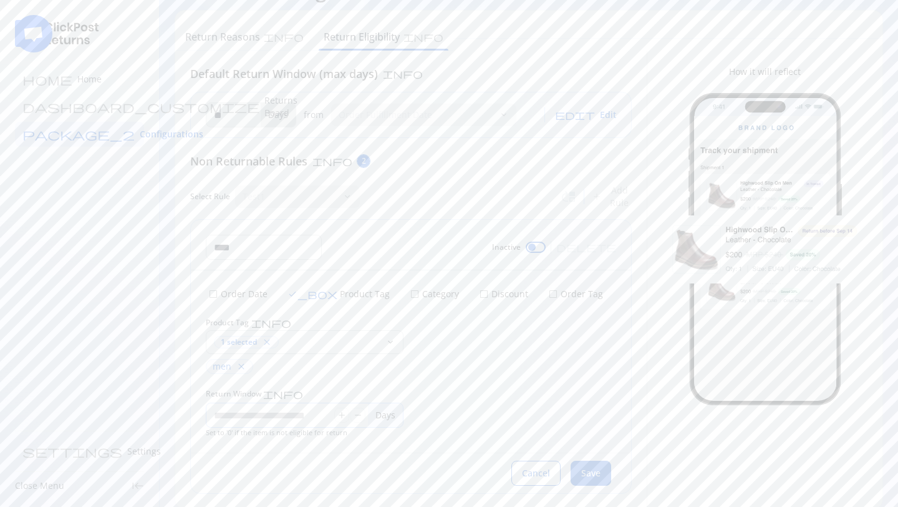
click at [251, 417] on input "*" at bounding box center [271, 415] width 128 height 24
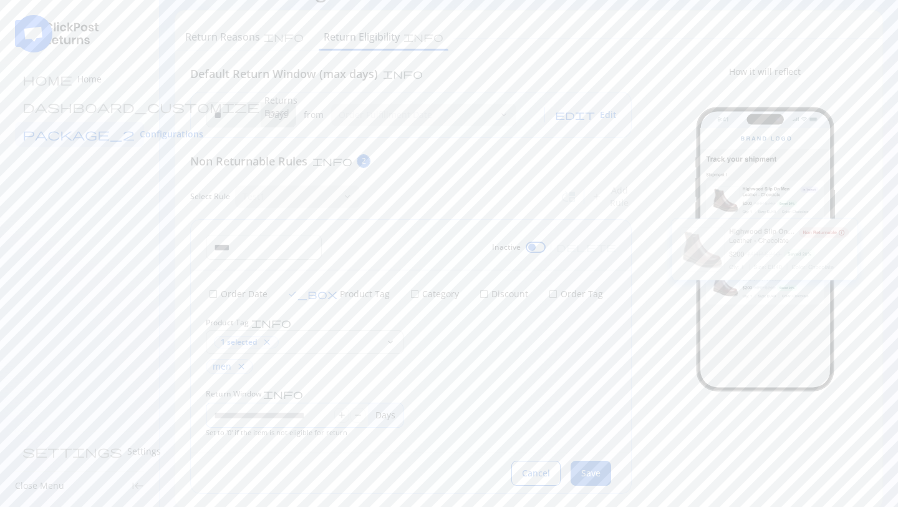
type input "*"
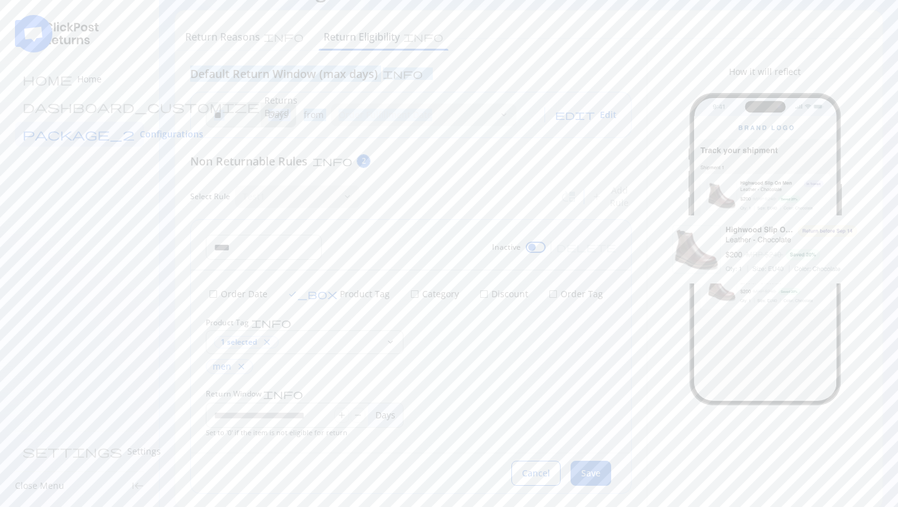
drag, startPoint x: 192, startPoint y: 75, endPoint x: 454, endPoint y: 122, distance: 266.7
click at [454, 122] on div "Default Return Window (max days) info ** Days from Order Fulfillment Date keybo…" at bounding box center [411, 280] width 442 height 428
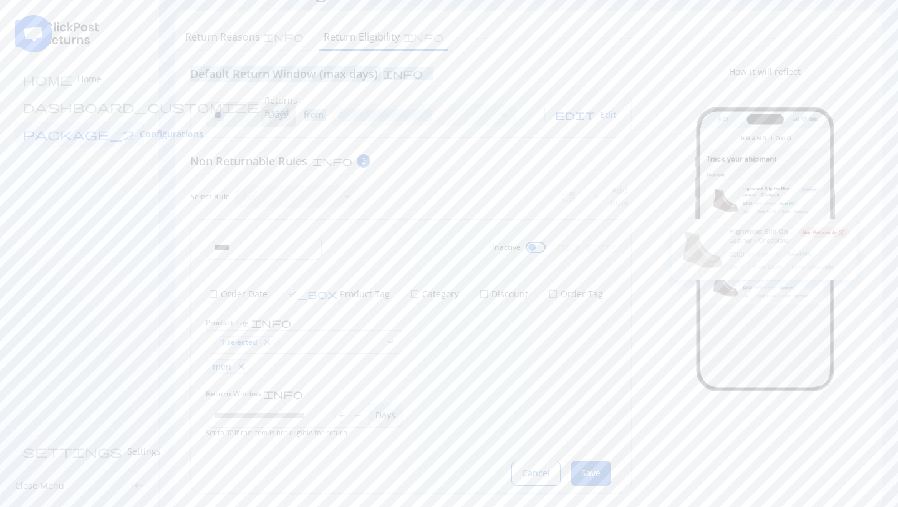
click at [197, 97] on div "** Days from Order Fulfillment Date keyboard_arrow_down edit Edit" at bounding box center [411, 114] width 440 height 45
click at [536, 248] on div at bounding box center [531, 246] width 7 height 7
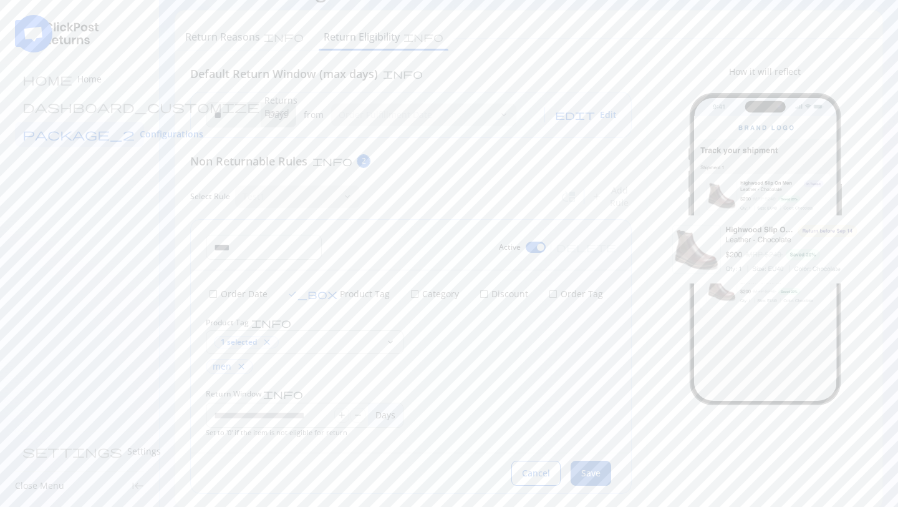
click at [592, 482] on button "Save" at bounding box center [591, 472] width 41 height 25
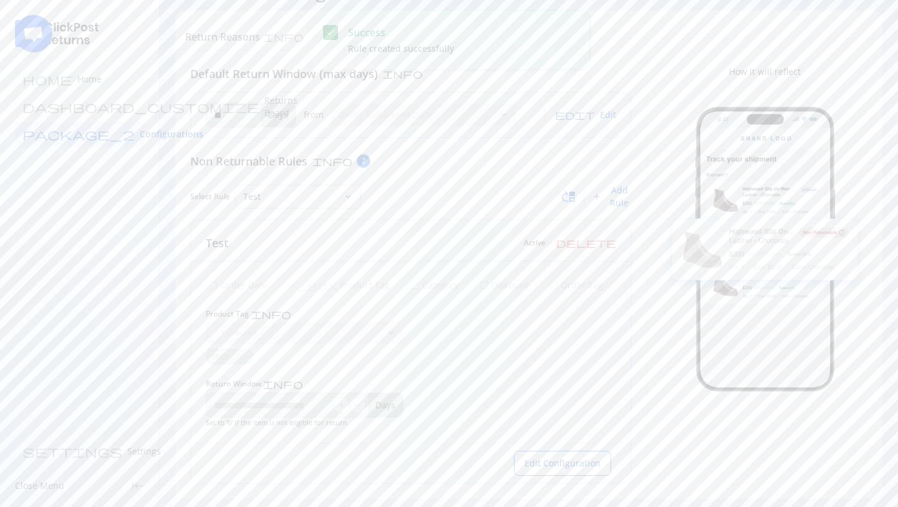
scroll to position [0, 0]
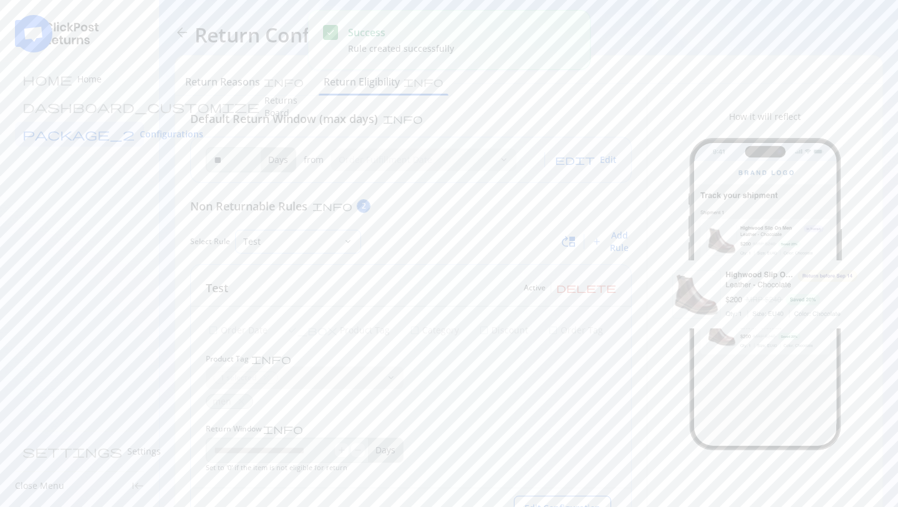
click at [312, 235] on p "Test" at bounding box center [290, 241] width 95 height 12
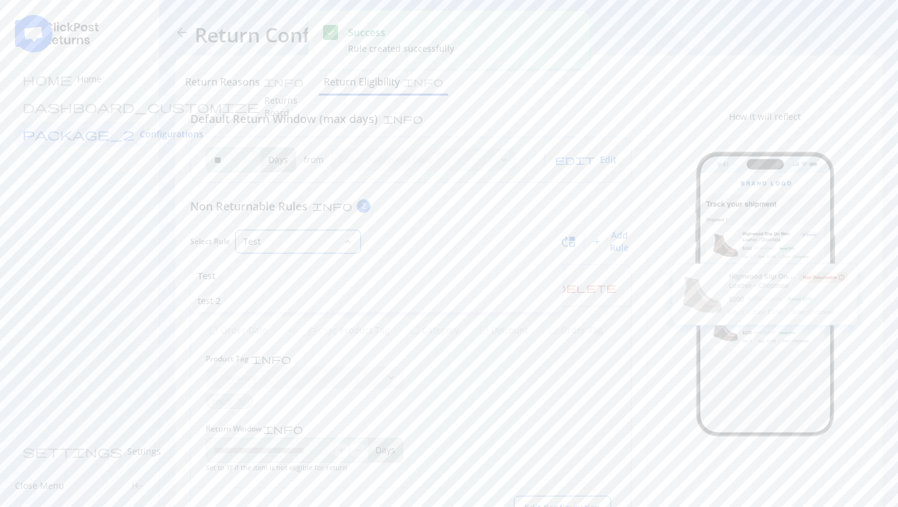
click at [182, 302] on div "Default Return Window (max days) info ** Days from Order Fulfillment Date keybo…" at bounding box center [411, 319] width 472 height 448
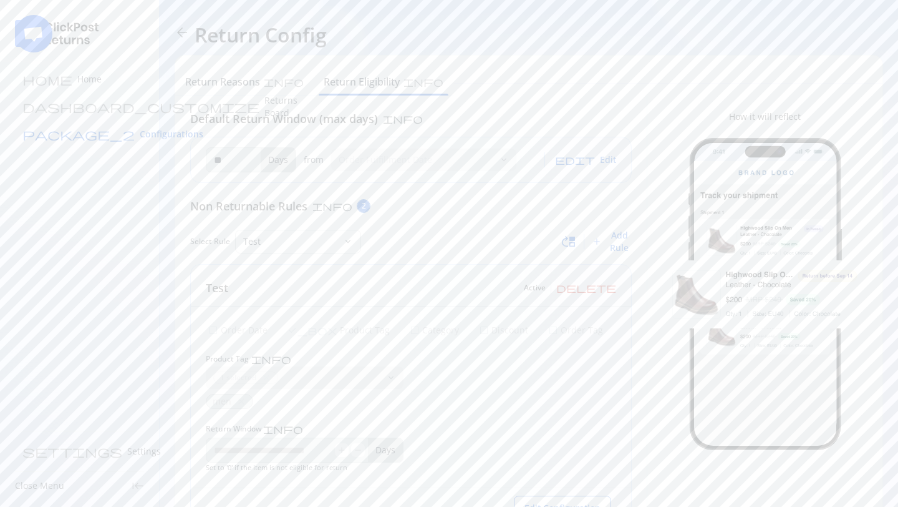
click at [140, 129] on span "Configurations" at bounding box center [172, 134] width 64 height 12
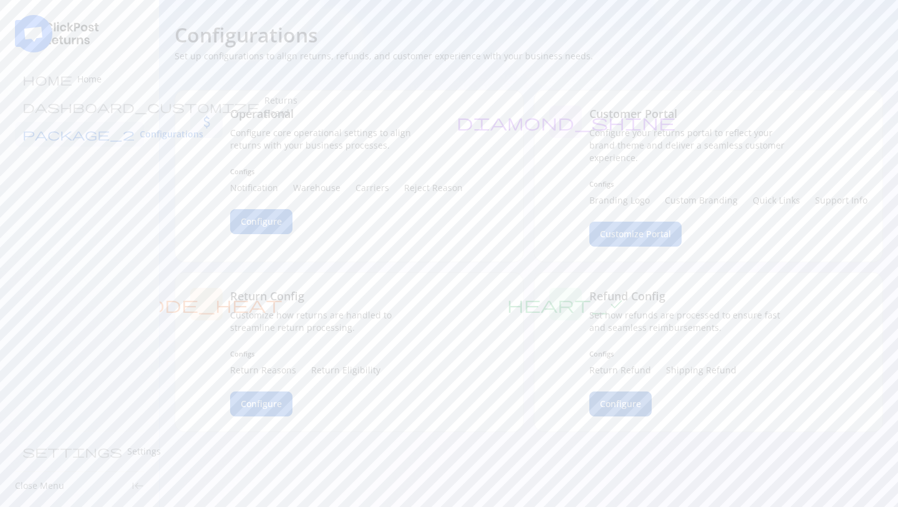
click at [601, 397] on button "Configure" at bounding box center [621, 403] width 62 height 25
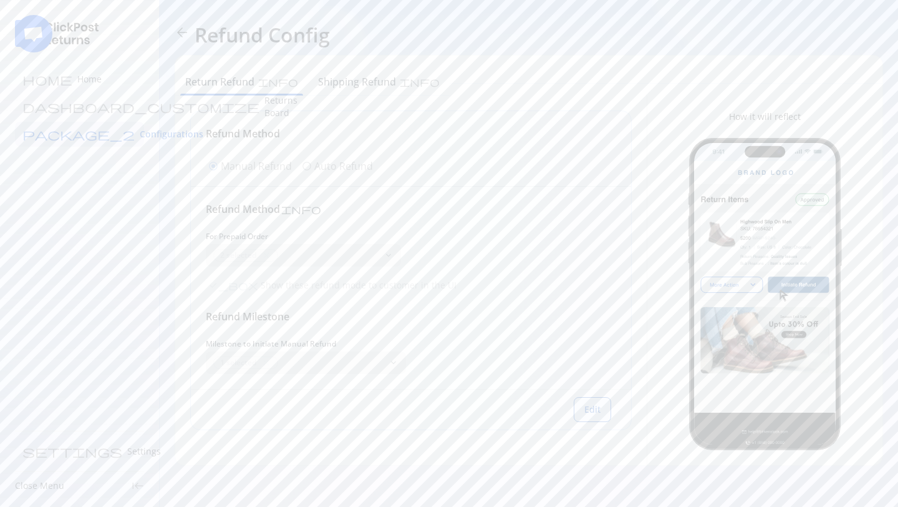
click at [588, 409] on span "Edit" at bounding box center [593, 409] width 16 height 12
click at [306, 255] on div "2 selected close" at bounding box center [296, 256] width 164 height 12
click at [422, 212] on div "Refund Method info" at bounding box center [411, 209] width 411 height 15
click at [216, 286] on span "check_box" at bounding box center [233, 286] width 50 height 10
click at [216, 286] on span "check_box_outline_blank" at bounding box center [213, 286] width 10 height 10
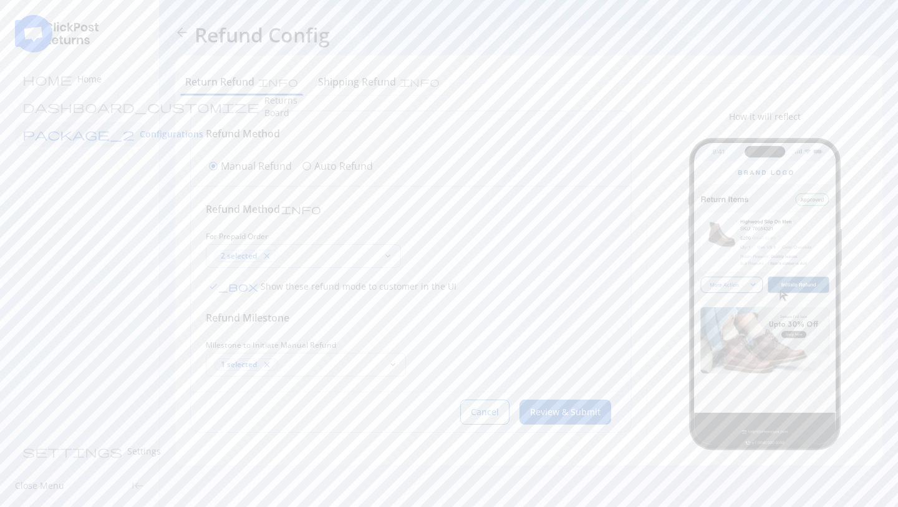
click at [306, 248] on div "2 selected close" at bounding box center [295, 256] width 177 height 22
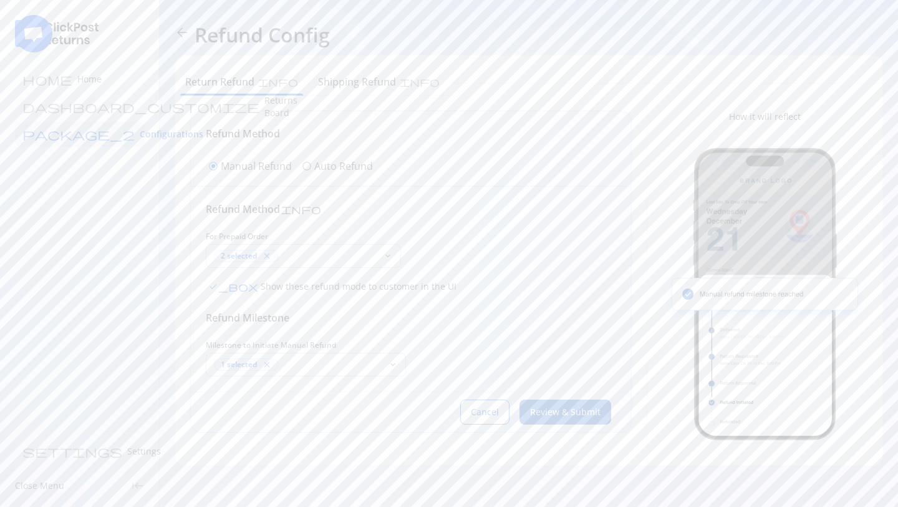
click at [512, 218] on div "Refund Method info For Prepaid Order 2 selected close keyboard_arrow_down check…" at bounding box center [411, 289] width 411 height 175
drag, startPoint x: 207, startPoint y: 319, endPoint x: 320, endPoint y: 319, distance: 113.6
click at [320, 319] on h6 "Refund Milestone" at bounding box center [411, 317] width 411 height 15
click at [306, 362] on div "1 selected close" at bounding box center [298, 364] width 169 height 12
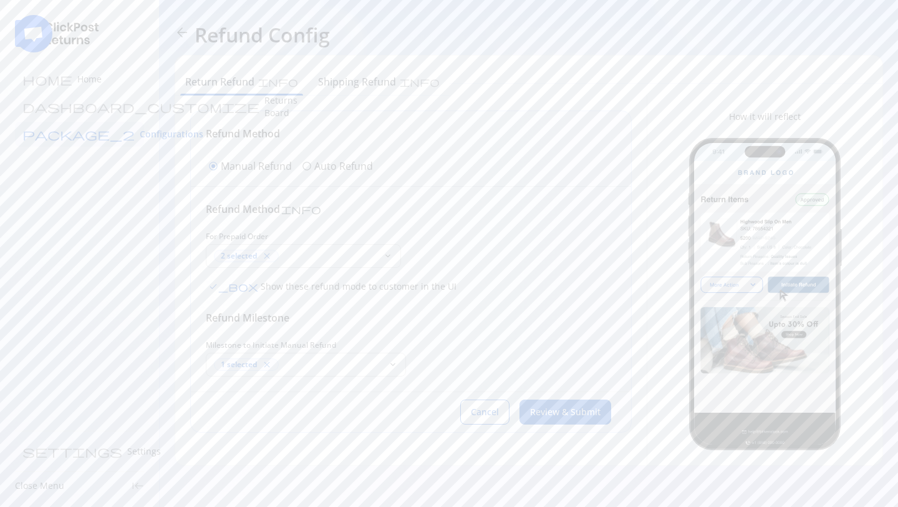
click at [420, 296] on div "Refund Method info For Prepaid Order 2 selected close keyboard_arrow_down check…" at bounding box center [411, 289] width 411 height 175
click at [307, 359] on div "1 selected close" at bounding box center [298, 364] width 169 height 12
click at [499, 296] on div "Refund Method info For Prepaid Order 2 selected close keyboard_arrow_down check…" at bounding box center [411, 289] width 411 height 175
click at [498, 409] on span "Cancel" at bounding box center [485, 412] width 28 height 12
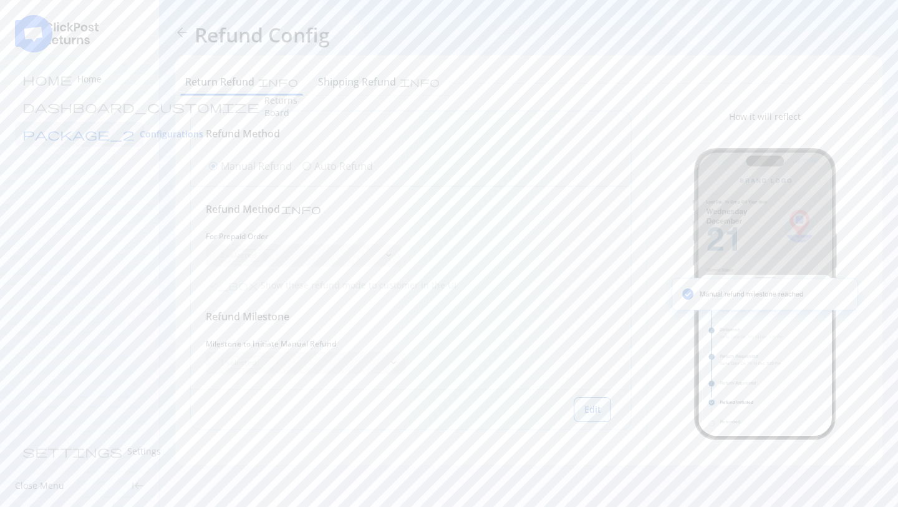
click at [593, 414] on span "Edit" at bounding box center [593, 409] width 16 height 12
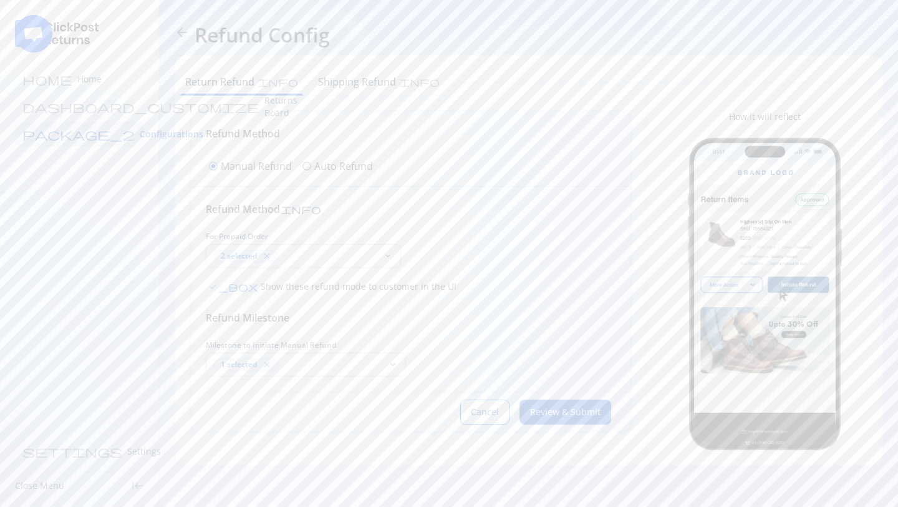
click at [334, 154] on div "Refund Method radio_button_checked Manual Refund radio_button_unchecked Auto Re…" at bounding box center [291, 151] width 170 height 50
click at [329, 163] on p "Auto Refund" at bounding box center [343, 165] width 59 height 15
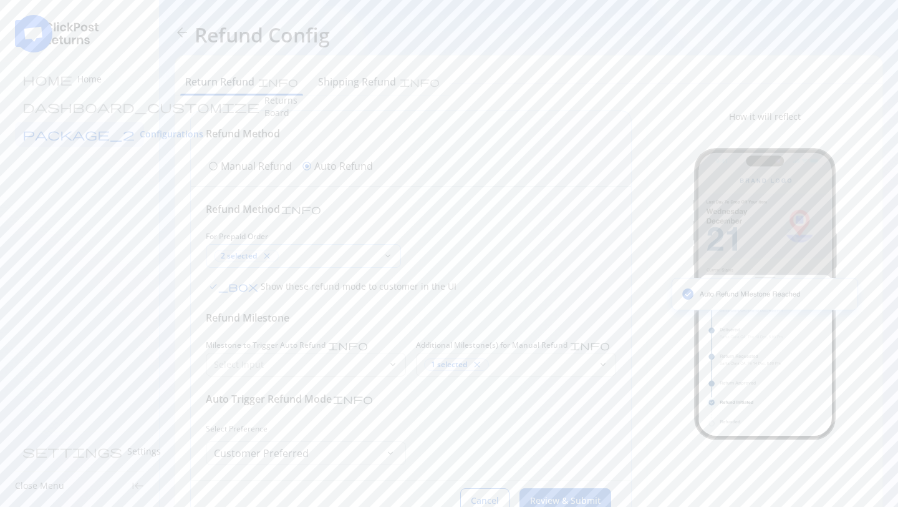
click at [298, 253] on div "2 selected close" at bounding box center [296, 256] width 164 height 12
click at [539, 199] on div "Refund Method info For Prepaid Order 2 selected close keyboard_arrow_down check…" at bounding box center [411, 333] width 440 height 293
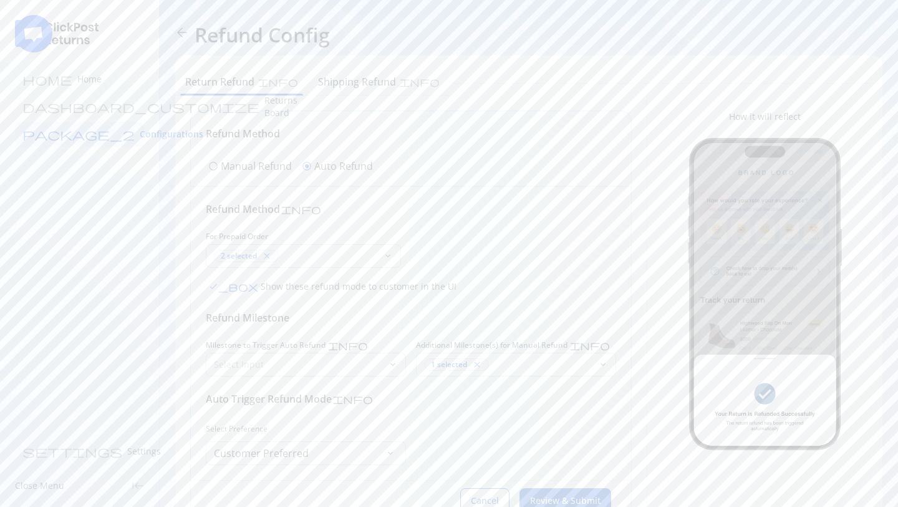
click at [216, 284] on span "check_box" at bounding box center [233, 286] width 50 height 10
click at [216, 284] on span "check_box_outline_blank" at bounding box center [213, 286] width 10 height 10
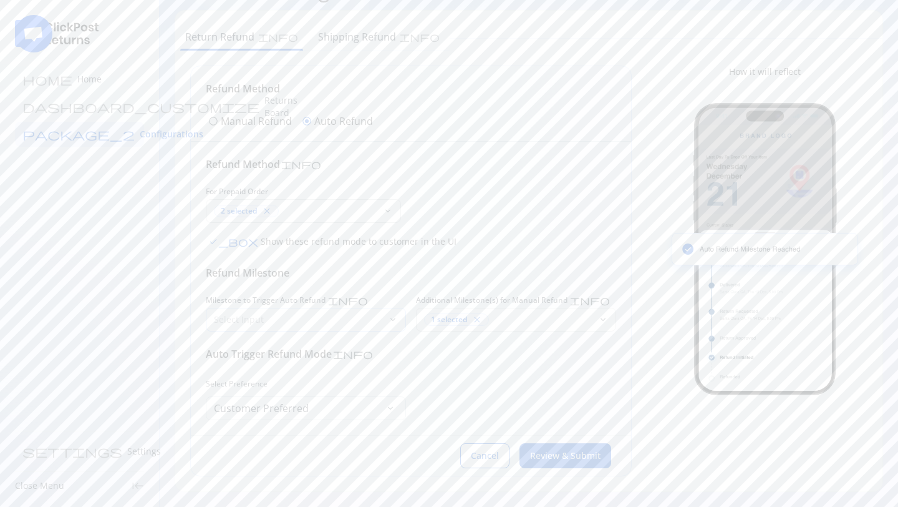
click at [278, 321] on p "Select Input" at bounding box center [298, 319] width 169 height 12
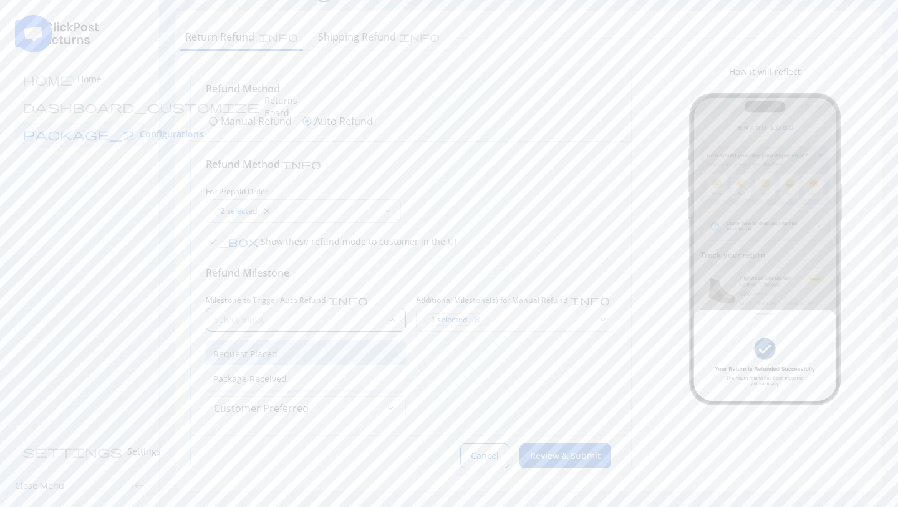
click at [261, 352] on p "Request Placed" at bounding box center [305, 354] width 185 height 12
click at [261, 352] on h6 "Auto Trigger Refund Mode" at bounding box center [269, 353] width 126 height 15
click at [282, 301] on span "Milestone to Trigger Auto Refund" at bounding box center [266, 300] width 120 height 10
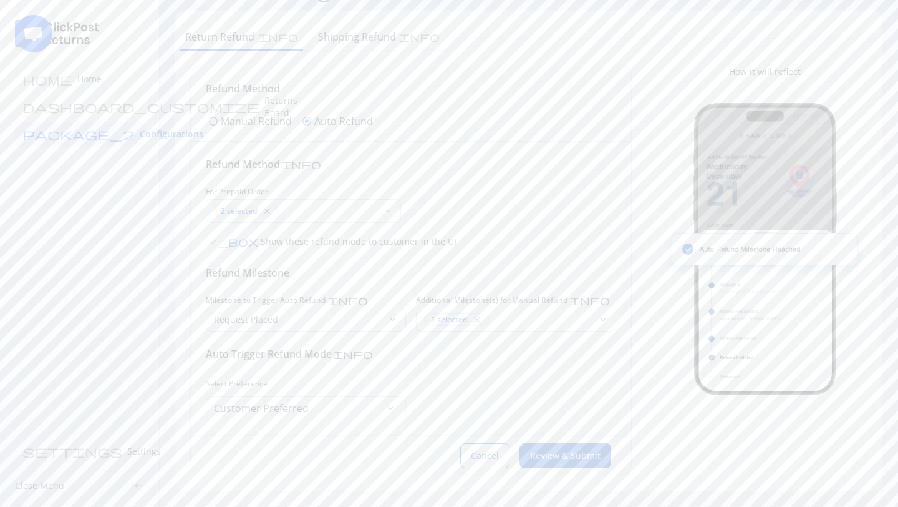
click at [282, 313] on p "Request Placed" at bounding box center [298, 319] width 169 height 12
click at [271, 377] on p "Package Received" at bounding box center [305, 378] width 185 height 12
click at [480, 234] on div "check_box Show these refund mode to customer in the UI" at bounding box center [411, 241] width 411 height 17
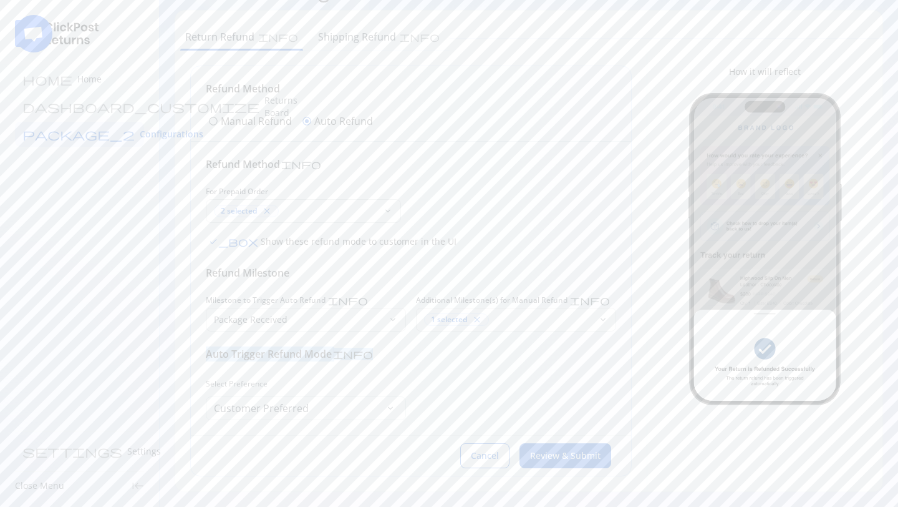
drag, startPoint x: 203, startPoint y: 357, endPoint x: 361, endPoint y: 362, distance: 158.6
click at [361, 362] on div "Refund Method info For Prepaid Order 2 selected close keyboard_arrow_down check…" at bounding box center [411, 288] width 440 height 293
click at [328, 321] on p "Package Received" at bounding box center [298, 319] width 169 height 12
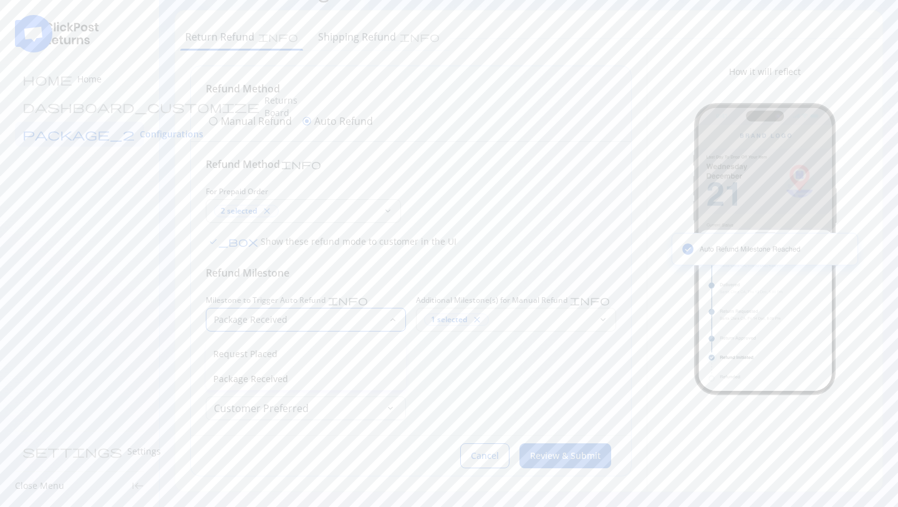
click at [343, 319] on p "Package Received" at bounding box center [298, 319] width 169 height 12
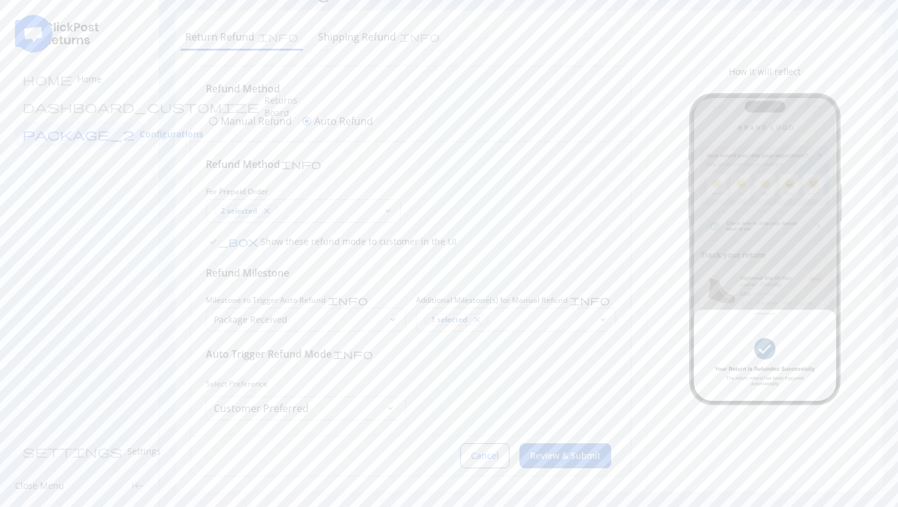
click at [386, 285] on div "Refund Method info For Prepaid Order 2 selected close keyboard_arrow_down check…" at bounding box center [411, 288] width 411 height 263
drag, startPoint x: 206, startPoint y: 356, endPoint x: 361, endPoint y: 355, distance: 154.7
click at [361, 355] on div "Auto Trigger Refund Mode info" at bounding box center [411, 353] width 411 height 15
click at [313, 415] on div "Customer Preferred keyboard_arrow_down" at bounding box center [306, 408] width 200 height 24
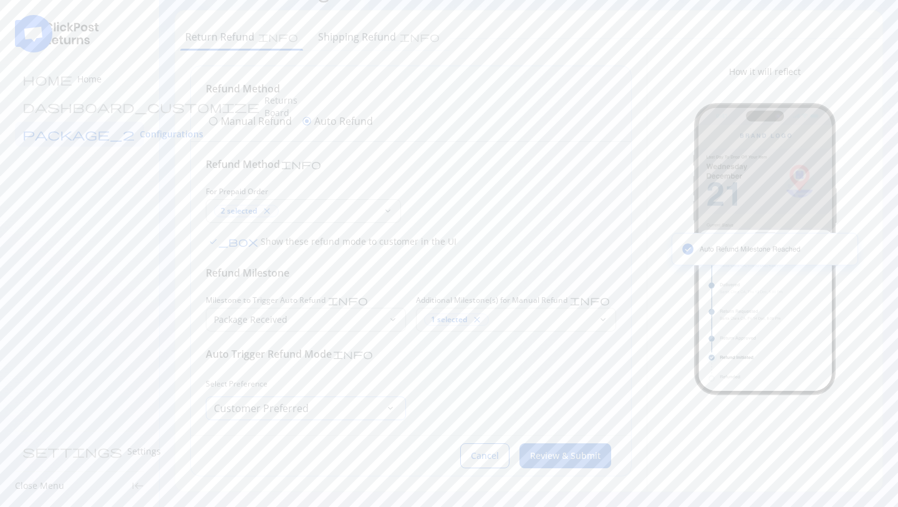
click at [334, 402] on div "Customer Preferred keyboard_arrow_down" at bounding box center [306, 408] width 200 height 24
click at [388, 370] on div "Refund Method info For Prepaid Order 2 selected close keyboard_arrow_down check…" at bounding box center [411, 288] width 411 height 263
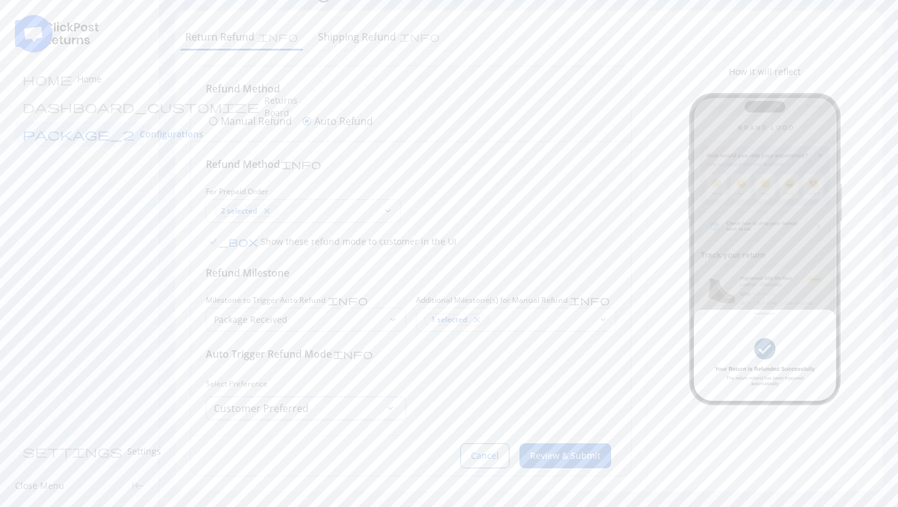
click at [281, 400] on span "Customer Preferred" at bounding box center [261, 407] width 95 height 17
click at [266, 470] on span "Brand Preferred" at bounding box center [262, 475] width 93 height 17
click at [435, 371] on div "Refund Method info For Prepaid Order 2 selected close keyboard_arrow_down check…" at bounding box center [411, 348] width 411 height 382
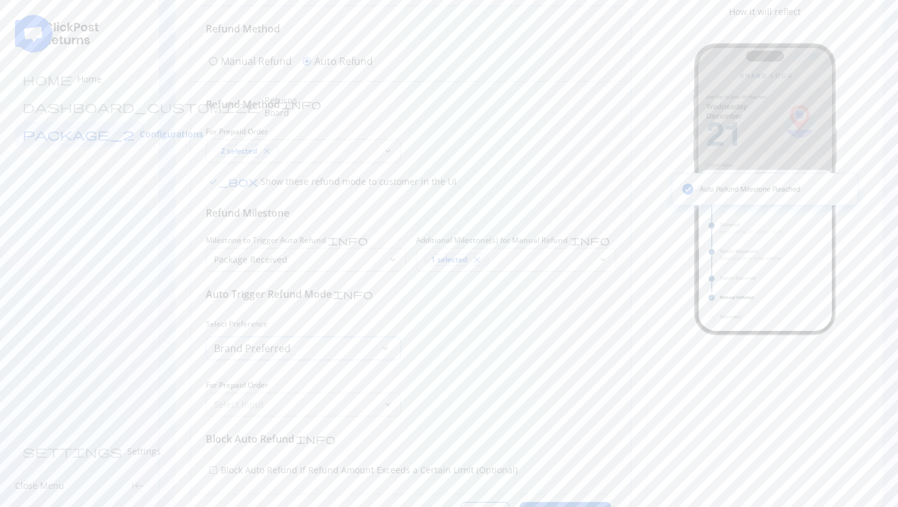
scroll to position [163, 0]
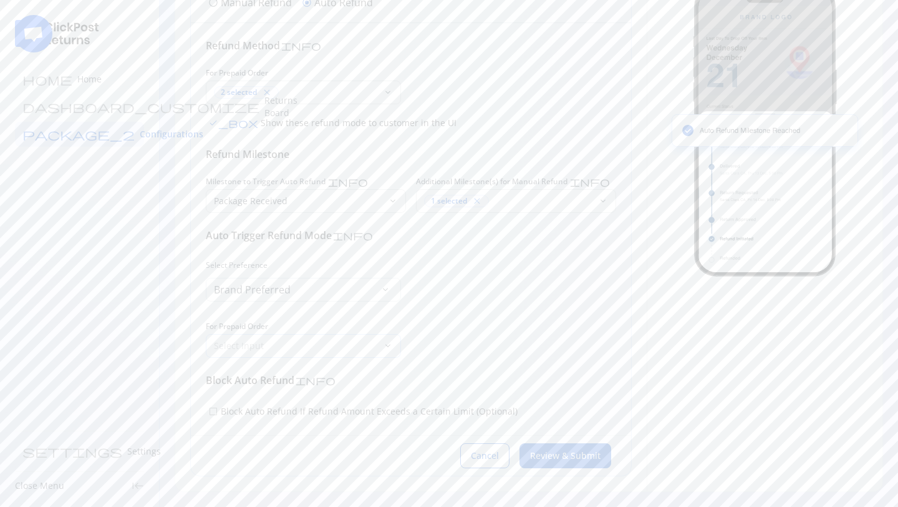
click at [322, 347] on p "Select Input" at bounding box center [296, 345] width 164 height 12
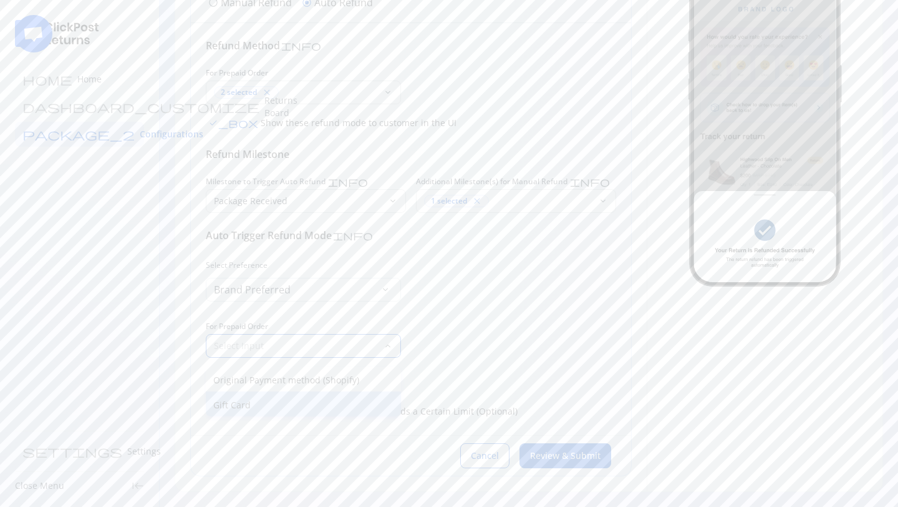
click at [246, 402] on p "Gift Card" at bounding box center [303, 405] width 180 height 12
click at [503, 333] on div "Select Preference Brand Preferred keyboard_arrow_down For Prepaid Order Gift Ca…" at bounding box center [411, 308] width 411 height 100
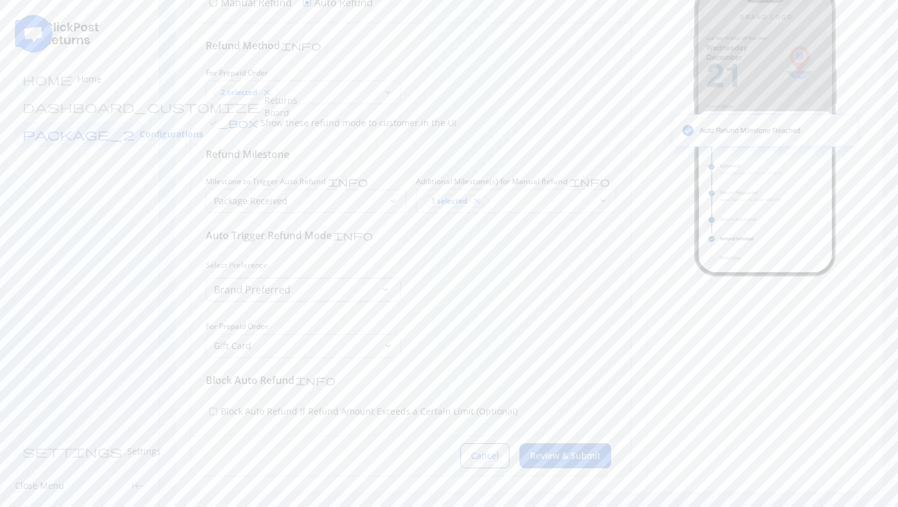
click at [275, 294] on span "Brand Preferred" at bounding box center [252, 289] width 77 height 17
click at [270, 319] on span "Customer Preferred" at bounding box center [273, 324] width 115 height 17
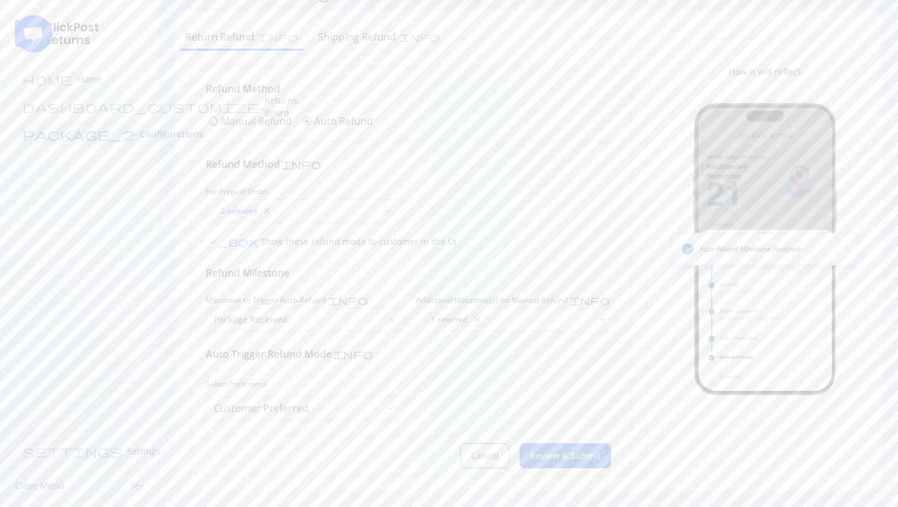
click at [454, 387] on div "Select Preference Customer Preferred keyboard_arrow_down" at bounding box center [411, 398] width 411 height 44
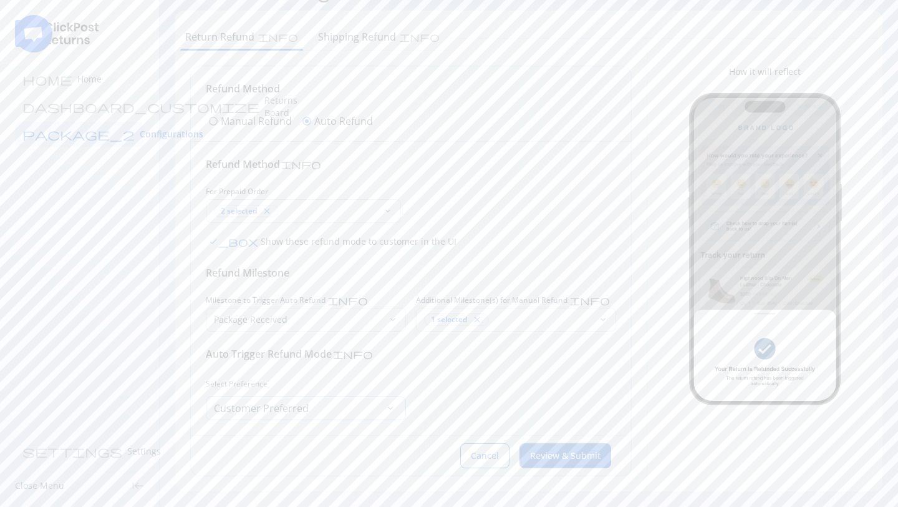
click at [348, 414] on div "Customer Preferred keyboard_arrow_down" at bounding box center [306, 408] width 200 height 24
click at [306, 454] on div "Customer Preferred check" at bounding box center [306, 443] width 199 height 32
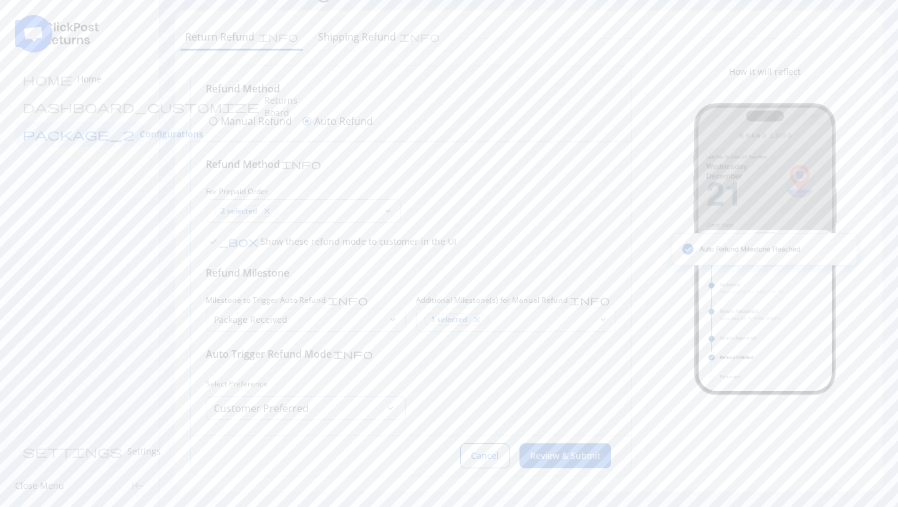
click at [321, 417] on div "Customer Preferred keyboard_arrow_down" at bounding box center [306, 408] width 200 height 24
click at [304, 467] on span "Brand Preferred" at bounding box center [262, 475] width 93 height 17
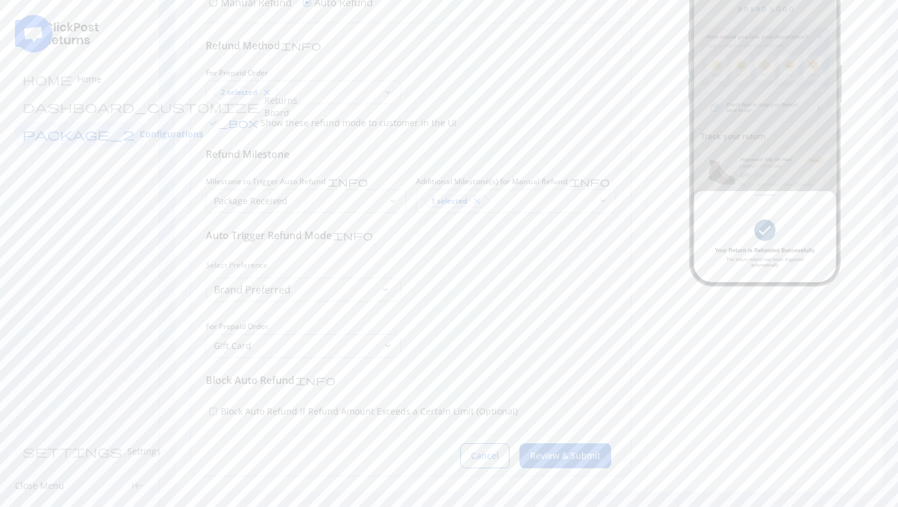
click at [336, 346] on p "Gift Card" at bounding box center [296, 345] width 164 height 12
click at [305, 382] on p "Original Payment method (Shopify)" at bounding box center [303, 380] width 180 height 12
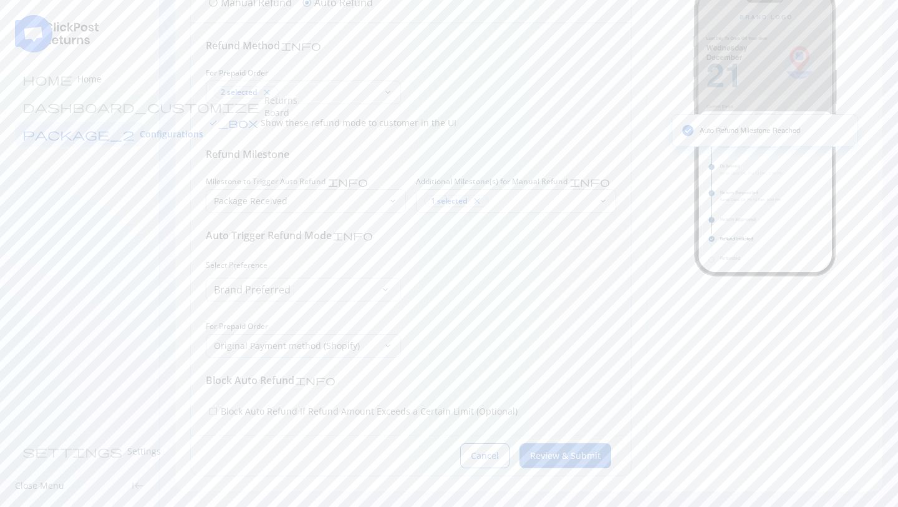
click at [346, 346] on p "Original Payment method (Shopify)" at bounding box center [296, 345] width 164 height 12
click at [309, 377] on p "Original Payment method (Shopify)" at bounding box center [303, 380] width 180 height 12
click at [484, 328] on div "Select Preference Brand Preferred keyboard_arrow_down For Prepaid Order Select …" at bounding box center [411, 308] width 411 height 100
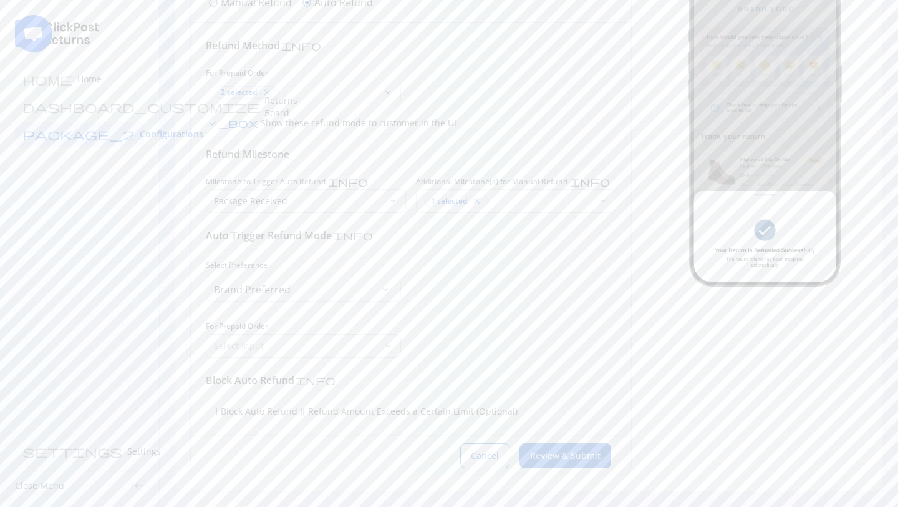
click at [213, 409] on span "check_box_outline_blank" at bounding box center [213, 411] width 10 height 10
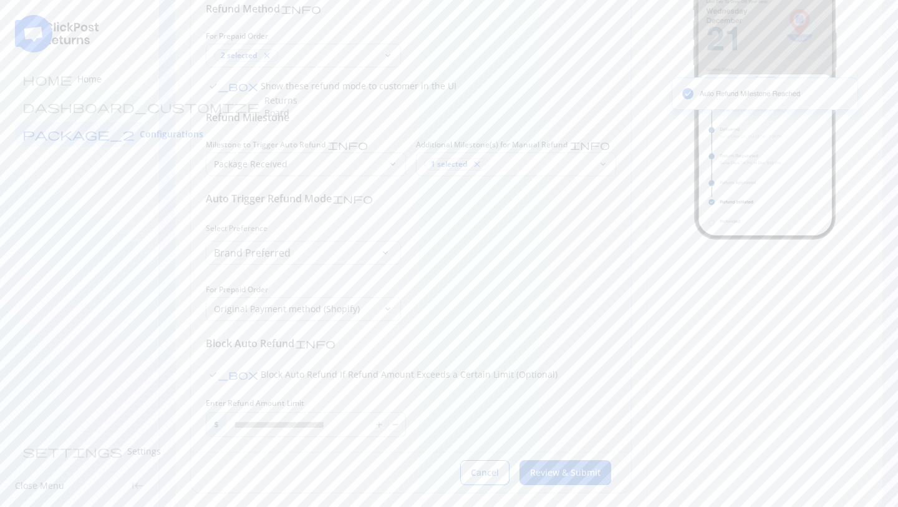
scroll to position [217, 0]
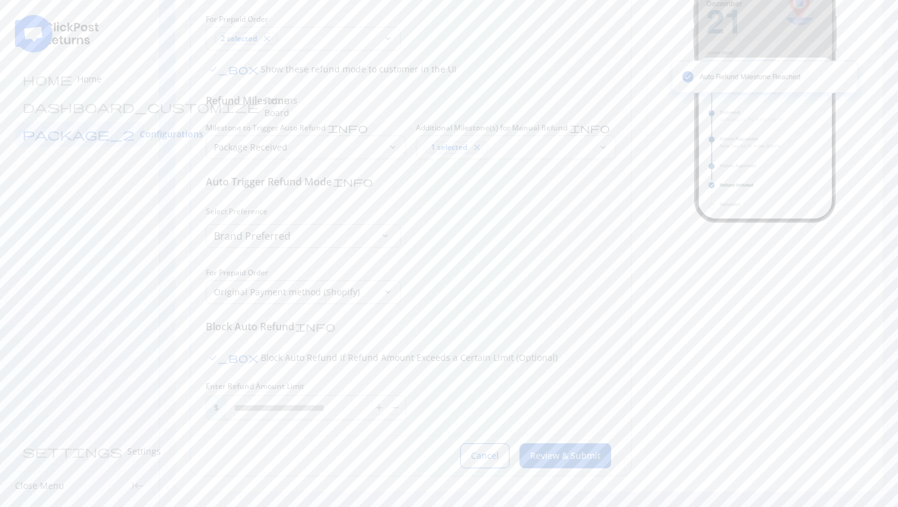
click at [282, 278] on div "For Prepaid Order Original Payment method (Shopify) keyboard_arrow_down" at bounding box center [303, 286] width 195 height 36
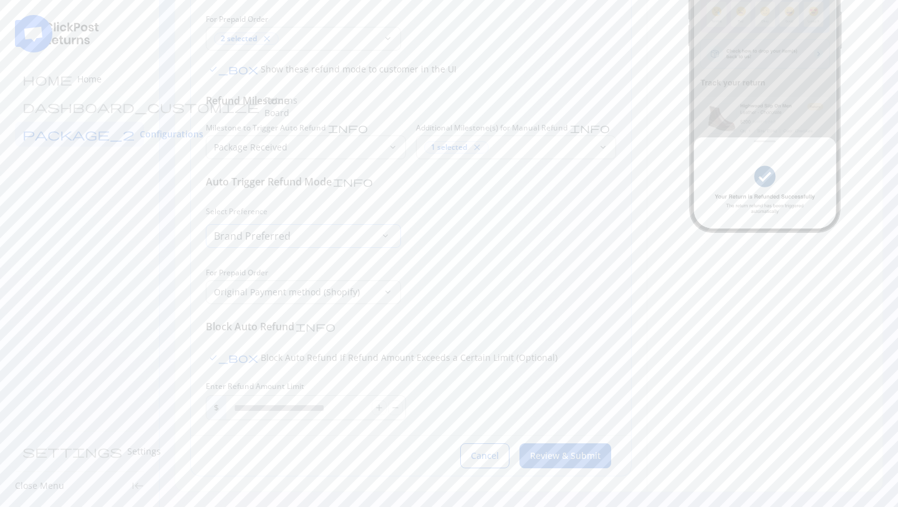
click at [286, 236] on span "Brand Preferred" at bounding box center [252, 235] width 77 height 17
click at [278, 272] on span "Customer Preferred" at bounding box center [273, 270] width 115 height 17
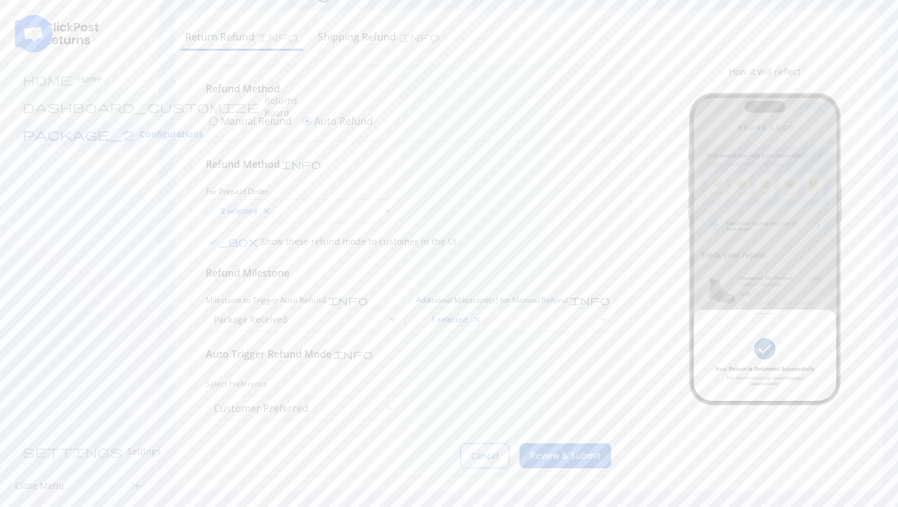
scroll to position [45, 0]
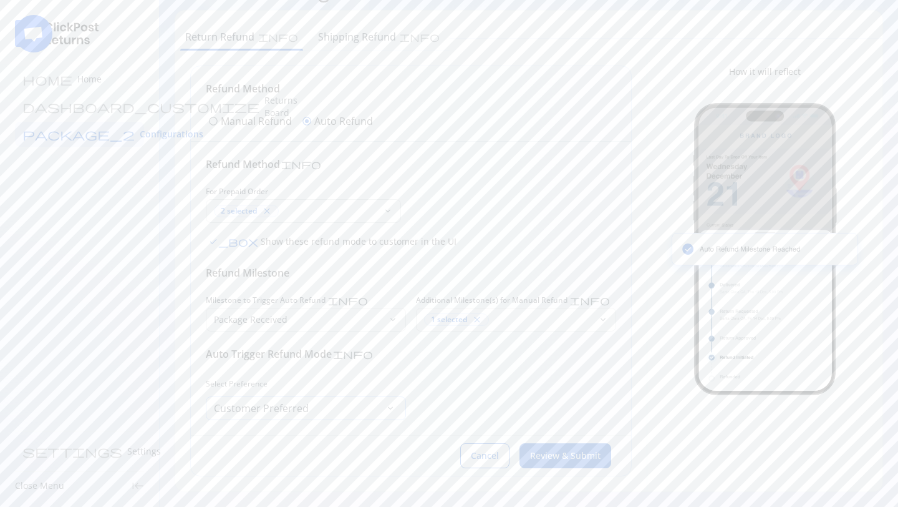
click at [294, 407] on span "Customer Preferred" at bounding box center [261, 407] width 95 height 17
click at [300, 439] on span "Customer Preferred" at bounding box center [273, 442] width 115 height 17
drag, startPoint x: 421, startPoint y: 299, endPoint x: 600, endPoint y: 303, distance: 178.5
click at [600, 303] on div "Additional Milestone(s) for Manual Refund info" at bounding box center [516, 300] width 200 height 10
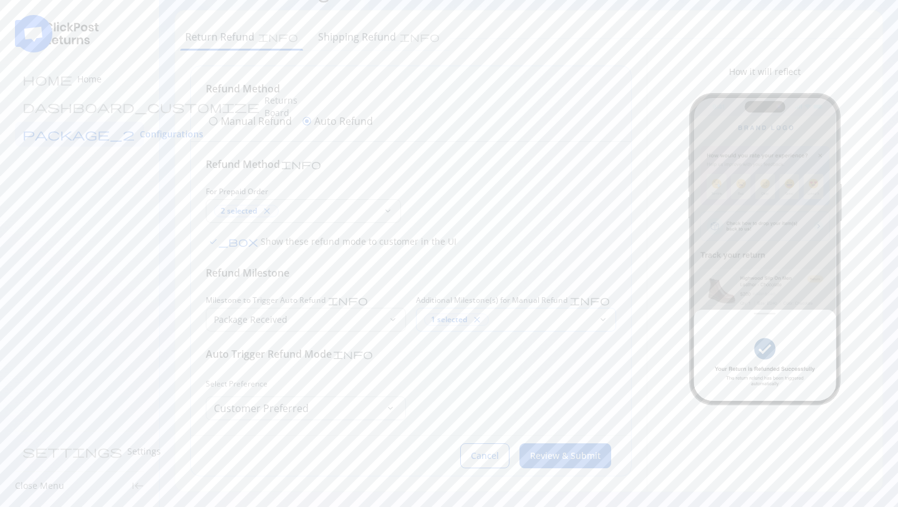
click at [498, 324] on div "1 selected close" at bounding box center [508, 319] width 169 height 12
click at [470, 386] on p "Request Placed" at bounding box center [527, 386] width 163 height 12
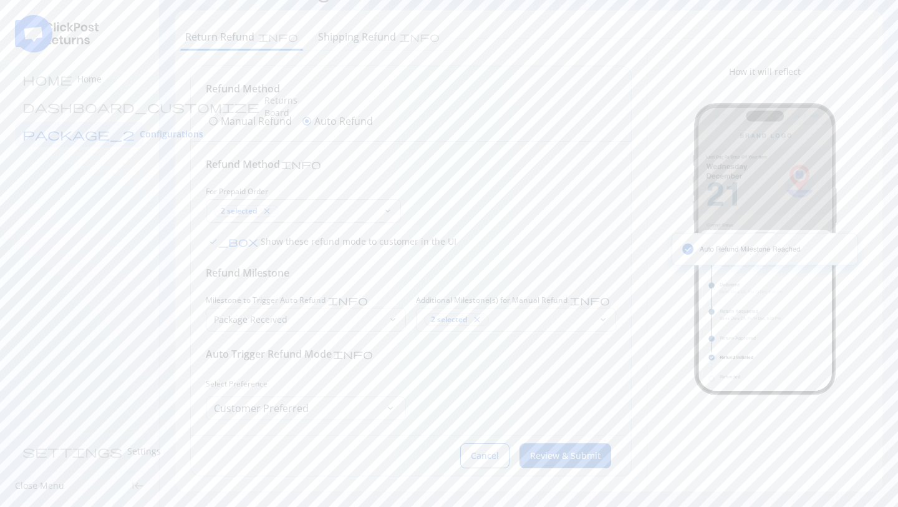
click at [441, 414] on div "Select Preference Customer Preferred keyboard_arrow_down" at bounding box center [411, 398] width 411 height 44
click at [521, 323] on div "2 selected close" at bounding box center [508, 319] width 169 height 12
click at [485, 256] on div "Refund Method info For Prepaid Order 2 selected close keyboard_arrow_down check…" at bounding box center [411, 288] width 411 height 263
drag, startPoint x: 414, startPoint y: 295, endPoint x: 595, endPoint y: 316, distance: 181.5
click at [595, 316] on div "Milestone to Trigger Auto Refund info Package Received keyboard_arrow_down Addi…" at bounding box center [411, 313] width 411 height 36
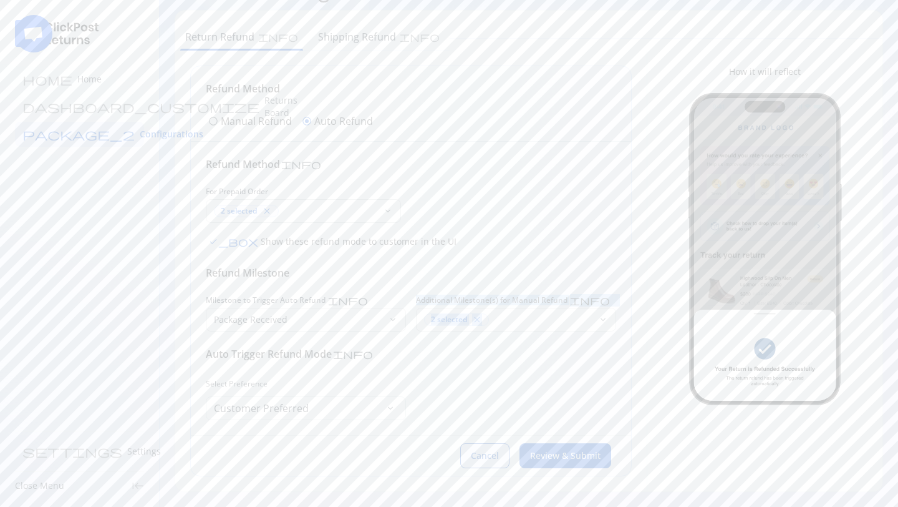
click at [492, 450] on span "Cancel" at bounding box center [485, 455] width 28 height 12
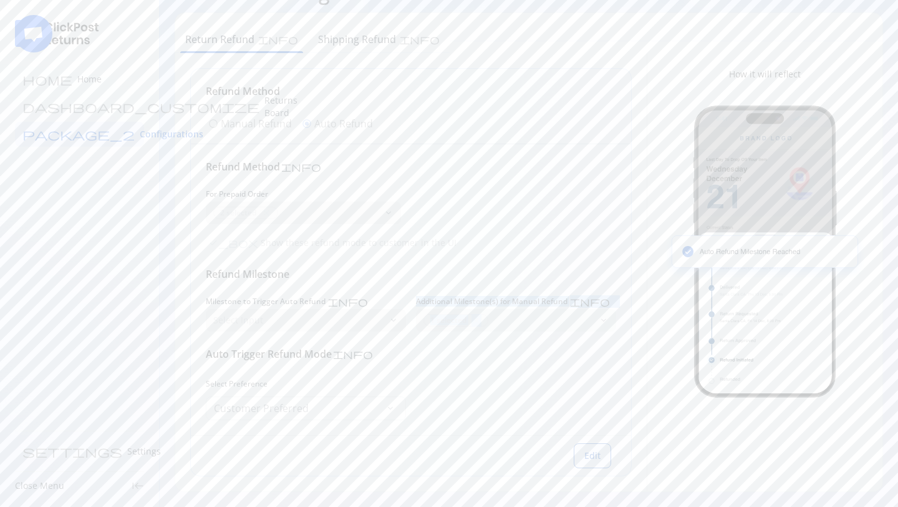
click at [598, 454] on span "Edit" at bounding box center [593, 455] width 16 height 12
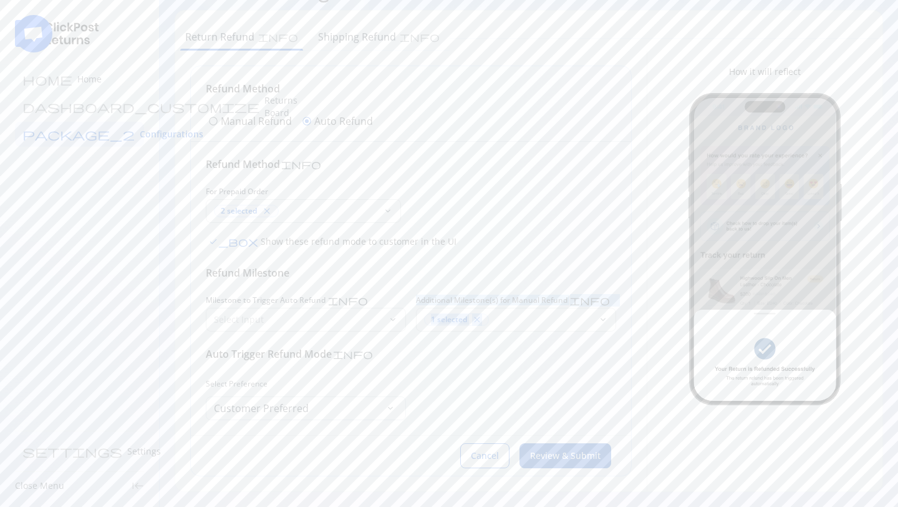
click at [561, 449] on span "Review & Submit" at bounding box center [565, 455] width 70 height 12
click at [331, 319] on p "Select Input" at bounding box center [298, 319] width 169 height 12
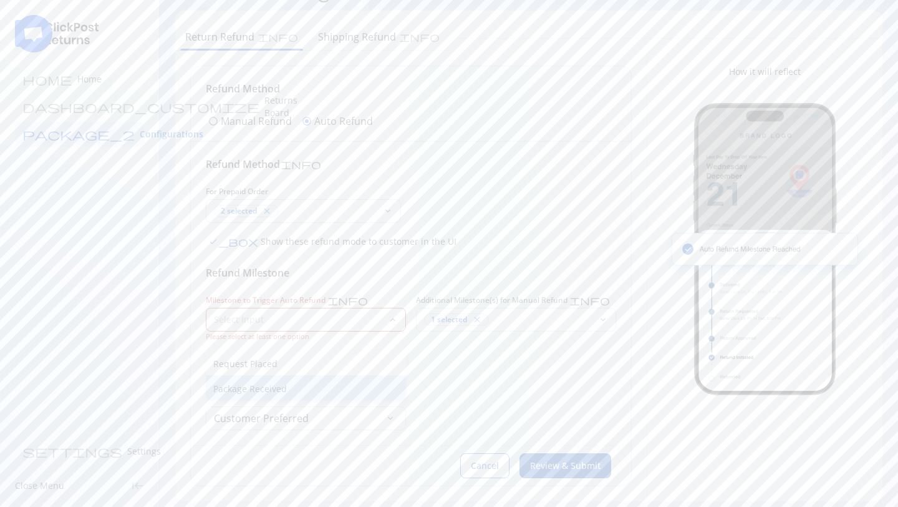
click at [278, 377] on div "Package Received" at bounding box center [306, 387] width 200 height 25
click at [543, 449] on span "Review & Submit" at bounding box center [565, 455] width 70 height 12
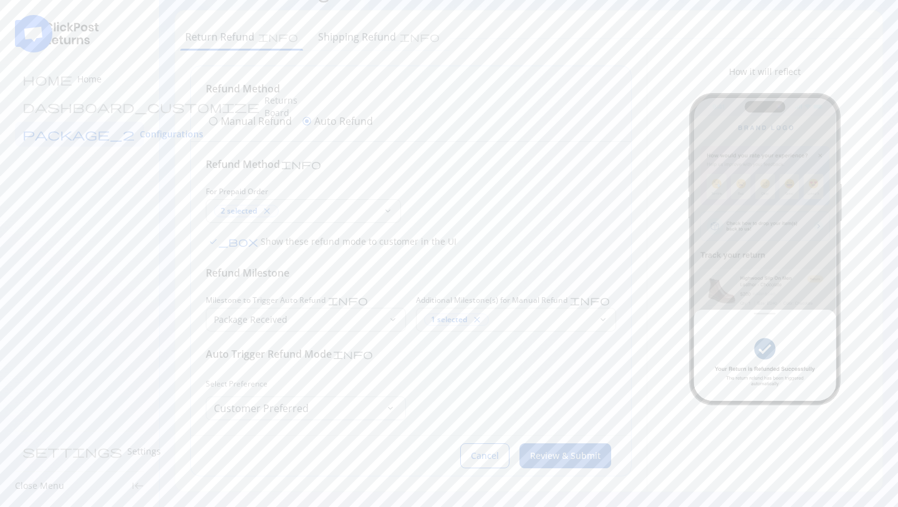
click at [546, 459] on span "Review & Submit" at bounding box center [565, 455] width 70 height 12
click at [568, 454] on span "Review & Submit" at bounding box center [565, 455] width 70 height 12
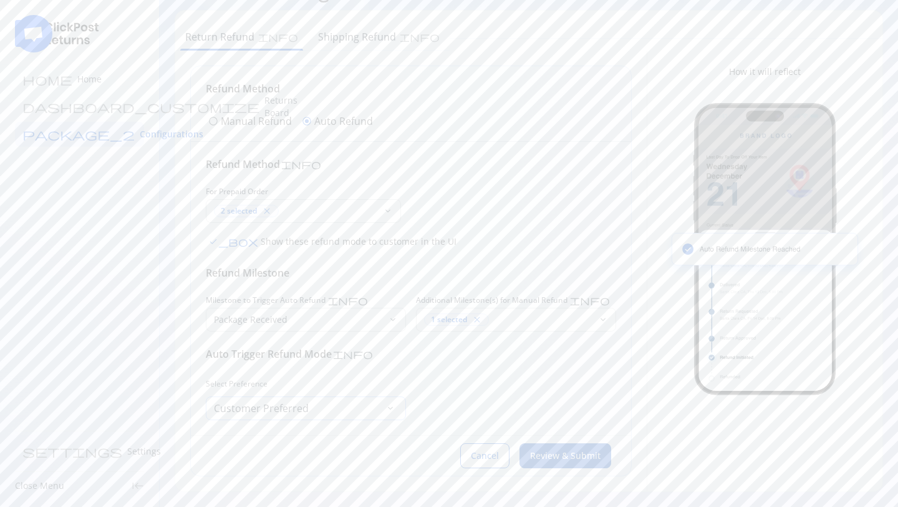
click at [296, 403] on span "Customer Preferred" at bounding box center [261, 407] width 95 height 17
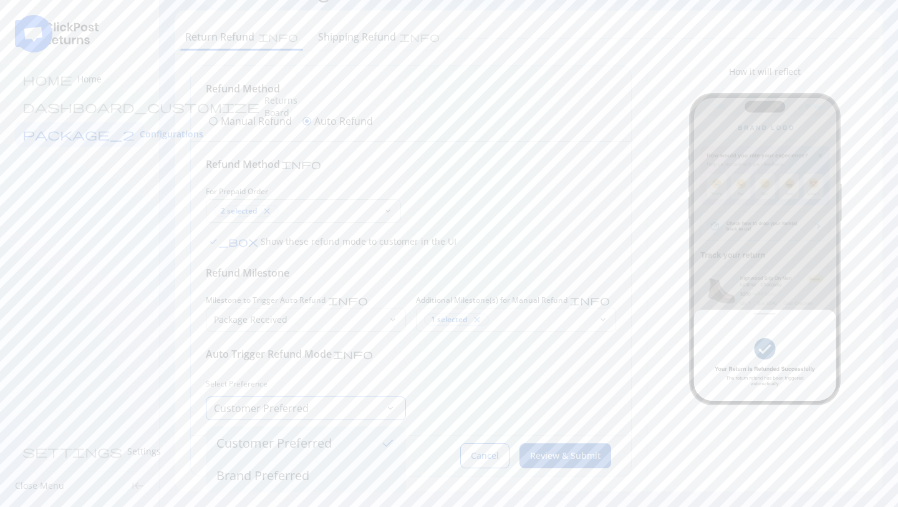
click at [295, 483] on span "Brand Preferred" at bounding box center [262, 475] width 93 height 17
click at [302, 456] on div "Select Input" at bounding box center [295, 464] width 177 height 22
click at [427, 366] on div "Refund Method info For Prepaid Order 2 selected close keyboard_arrow_down check…" at bounding box center [411, 381] width 411 height 448
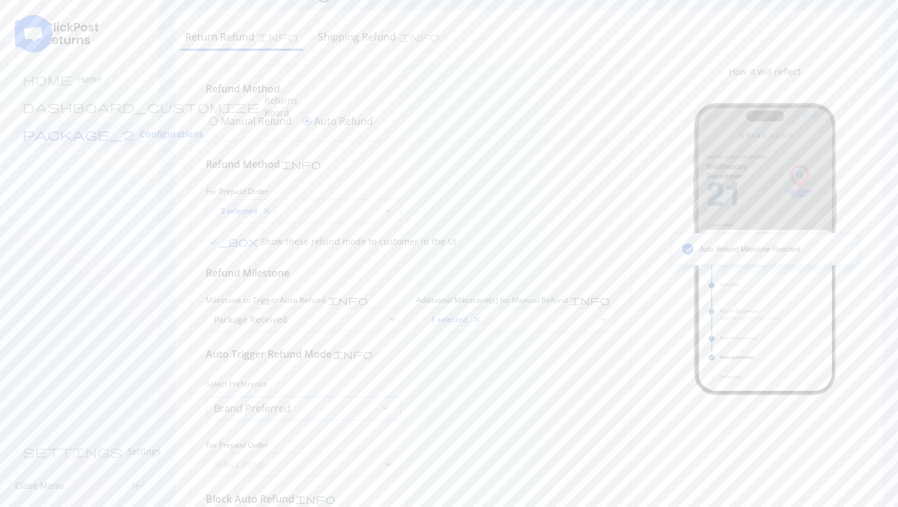
click at [325, 406] on div "Brand Preferred keyboard_arrow_down" at bounding box center [303, 408] width 195 height 24
click at [293, 437] on span "Customer Preferred" at bounding box center [273, 442] width 115 height 17
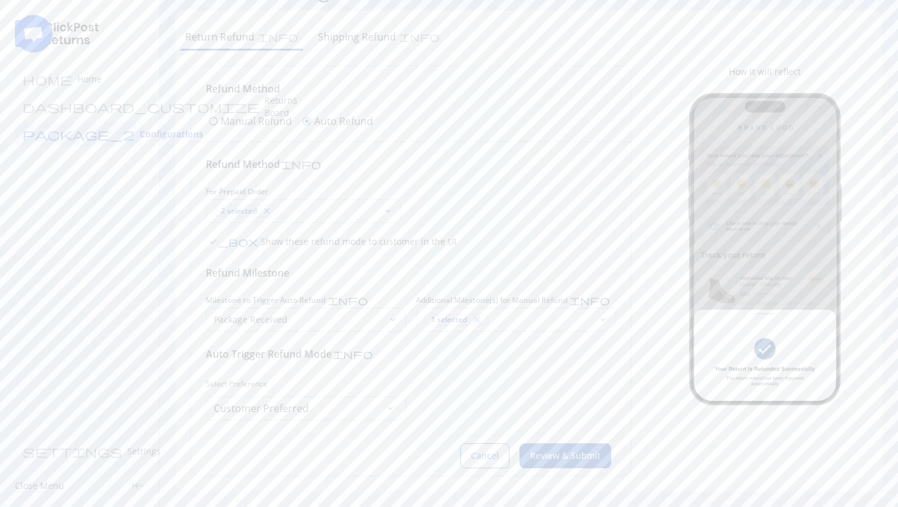
click at [576, 461] on span "Review & Submit" at bounding box center [565, 455] width 70 height 12
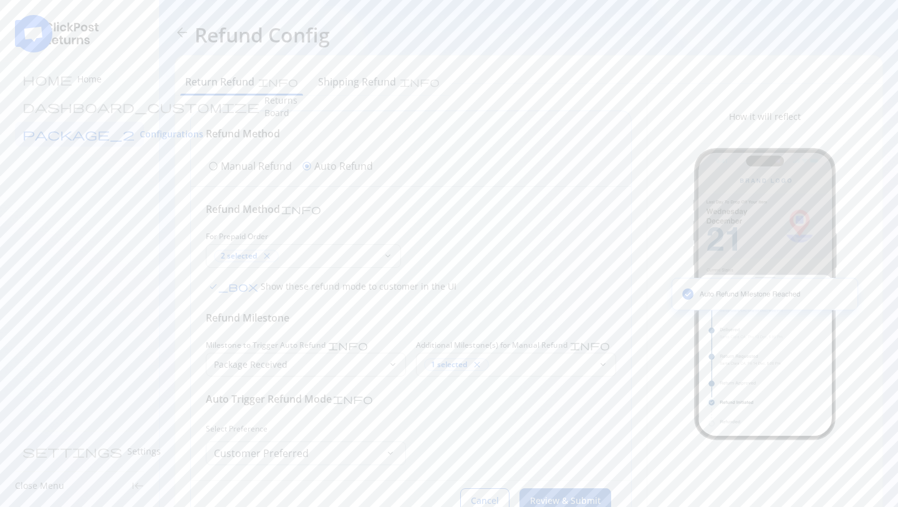
click at [262, 163] on p "Manual Refund" at bounding box center [256, 165] width 71 height 15
click at [140, 132] on span "Configurations" at bounding box center [172, 134] width 64 height 12
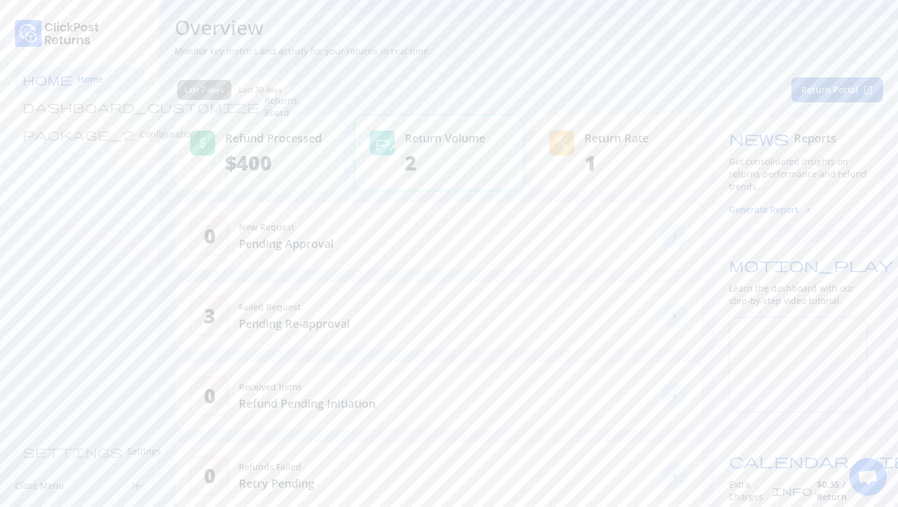
click at [830, 89] on button "Return Portal open_in_new" at bounding box center [838, 89] width 92 height 25
click at [265, 109] on p "Returns Board" at bounding box center [281, 106] width 33 height 25
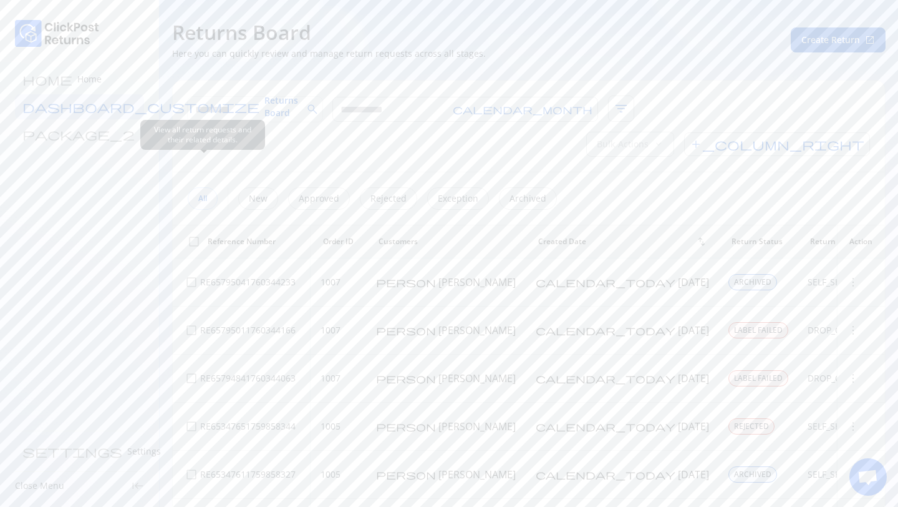
click at [202, 187] on div "All" at bounding box center [203, 198] width 30 height 22
click at [127, 455] on p "Settings" at bounding box center [144, 451] width 34 height 12
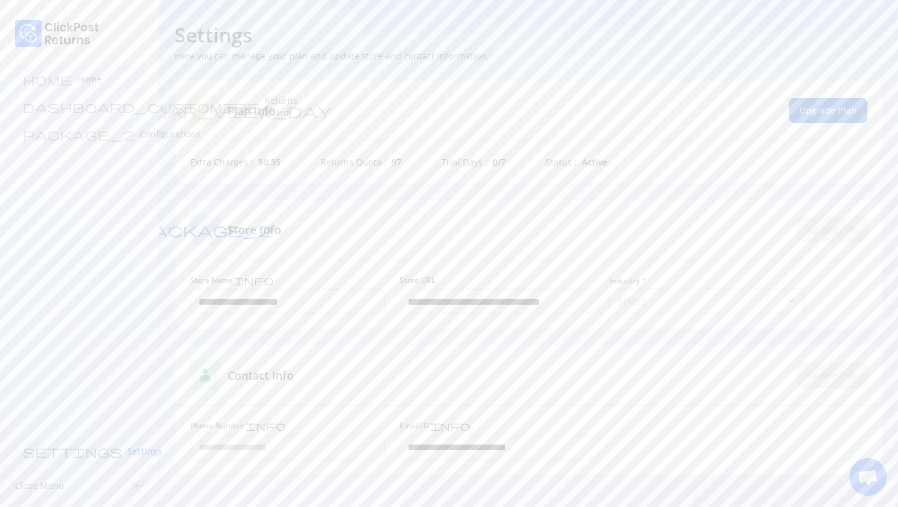
click at [77, 82] on p "Home" at bounding box center [89, 79] width 24 height 12
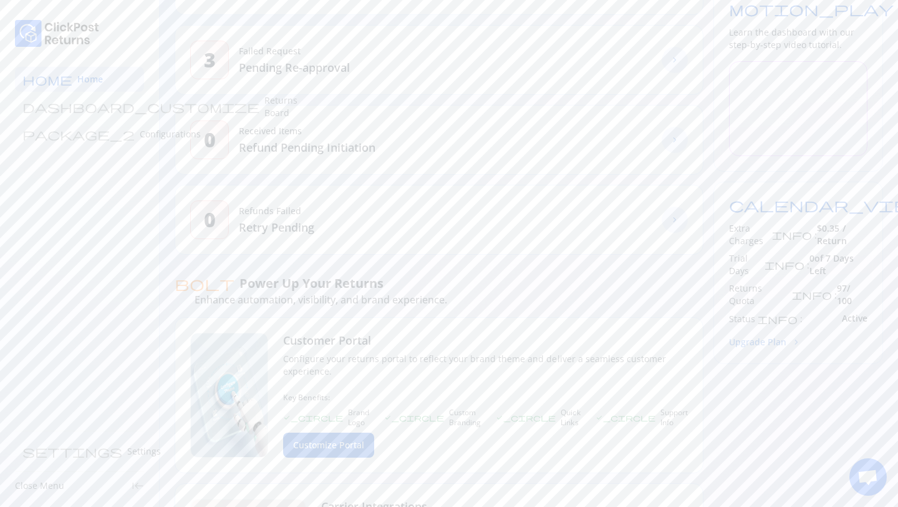
scroll to position [266, 0]
click at [759, 325] on button "Upgrade Plan chevron_forward" at bounding box center [765, 331] width 72 height 13
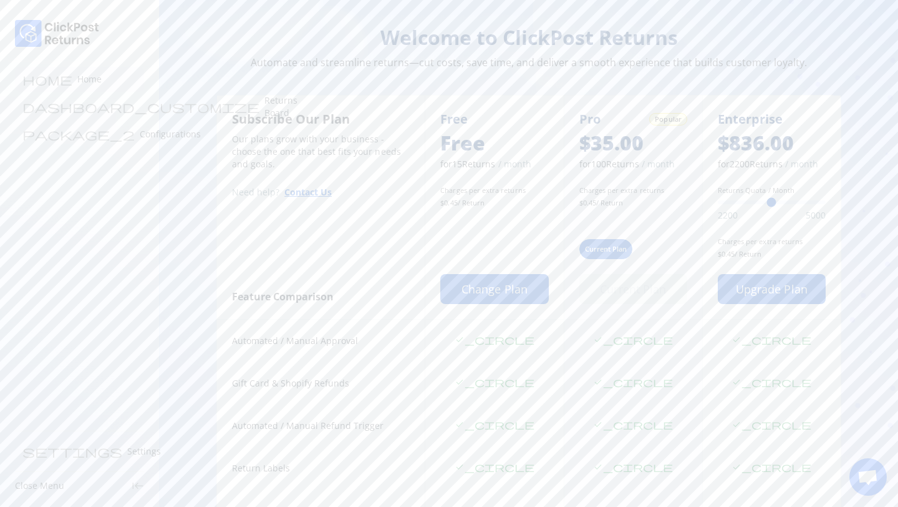
click at [77, 81] on p "Home" at bounding box center [89, 79] width 24 height 12
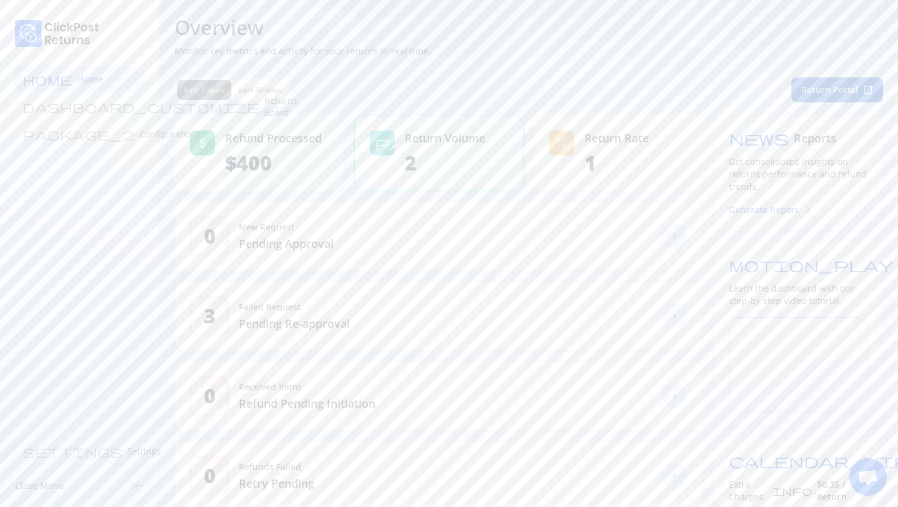
click at [877, 470] on span "Open chat" at bounding box center [868, 477] width 21 height 17
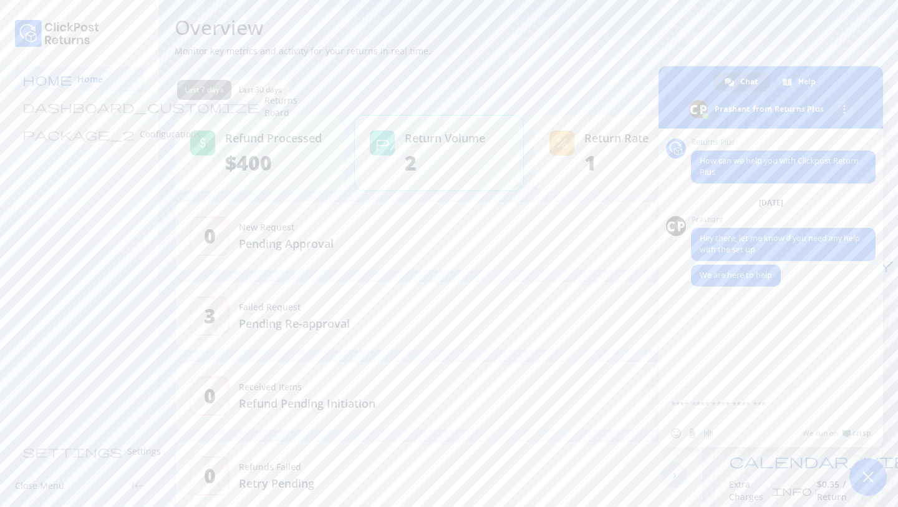
click at [721, 46] on p "Monitor key metrics and activity for your returns in real time." at bounding box center [529, 51] width 709 height 12
click at [875, 474] on span "Close chat" at bounding box center [868, 476] width 37 height 37
